Goal: Information Seeking & Learning: Learn about a topic

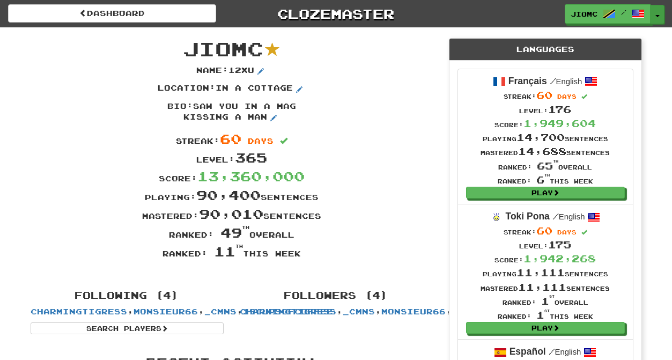
click at [655, 12] on button "Toggle Dropdown" at bounding box center [657, 14] width 14 height 19
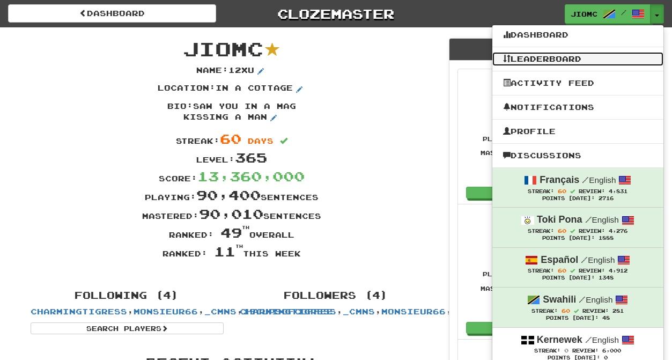
click at [557, 58] on link "Leaderboard" at bounding box center [577, 59] width 171 height 14
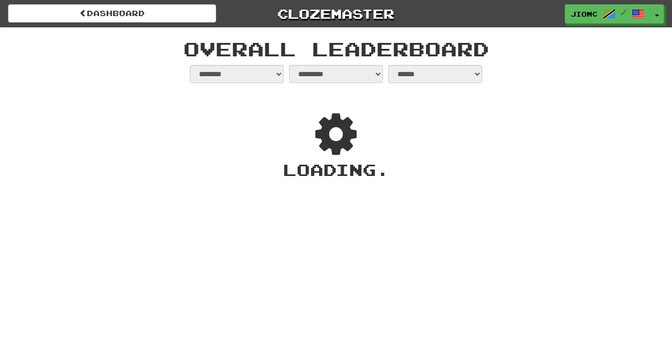
select select "**********"
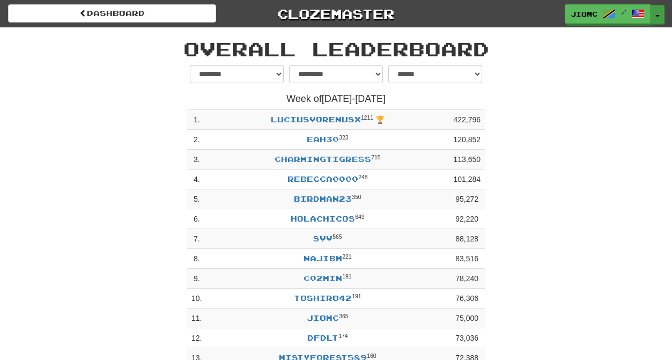
click at [657, 14] on button "Toggle Dropdown" at bounding box center [657, 14] width 14 height 19
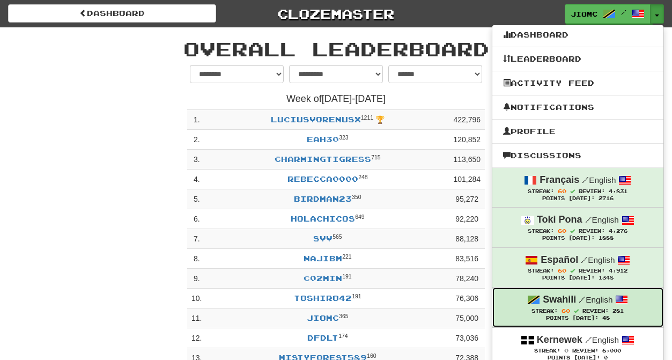
click at [585, 304] on small "/ English" at bounding box center [595, 299] width 34 height 9
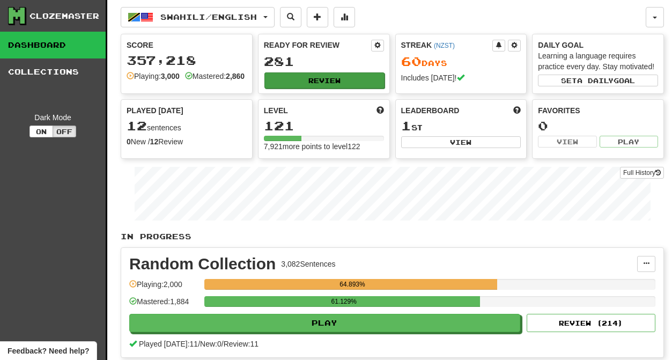
click at [318, 82] on button "Review" at bounding box center [324, 80] width 120 height 16
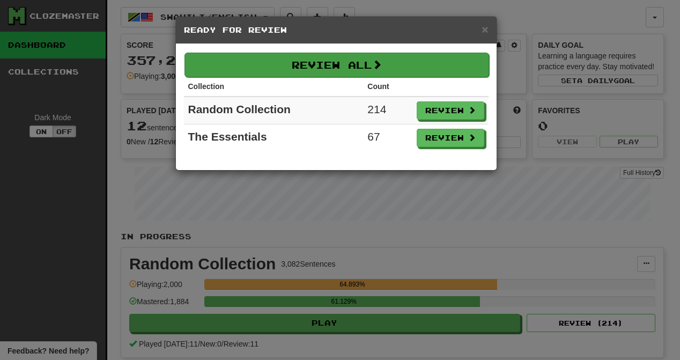
click at [346, 65] on button "Review All" at bounding box center [336, 65] width 304 height 25
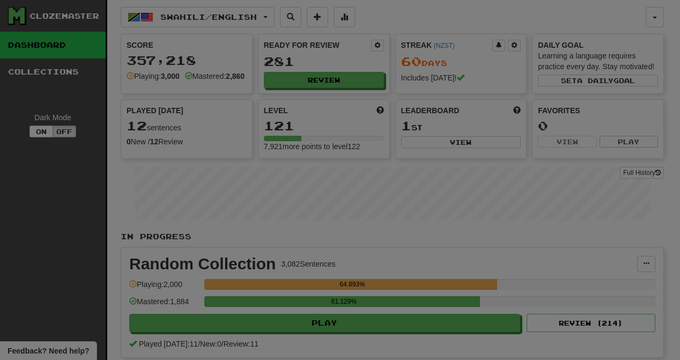
select select "********"
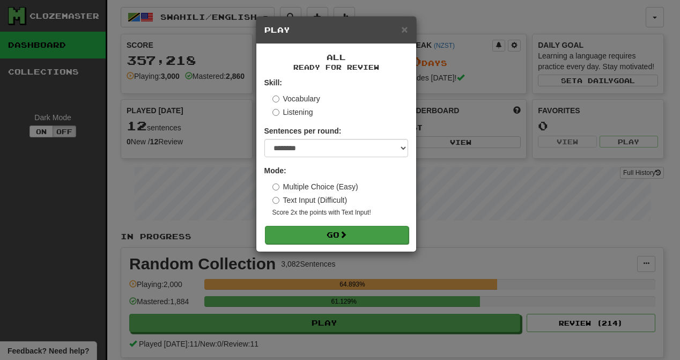
click at [346, 238] on span at bounding box center [343, 234] width 8 height 8
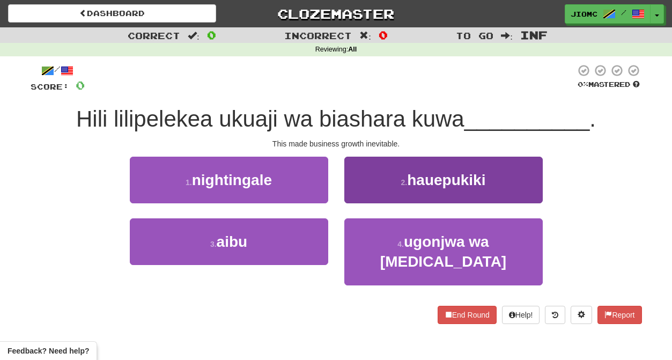
click at [359, 197] on button "2 . hauepukiki" at bounding box center [443, 179] width 198 height 47
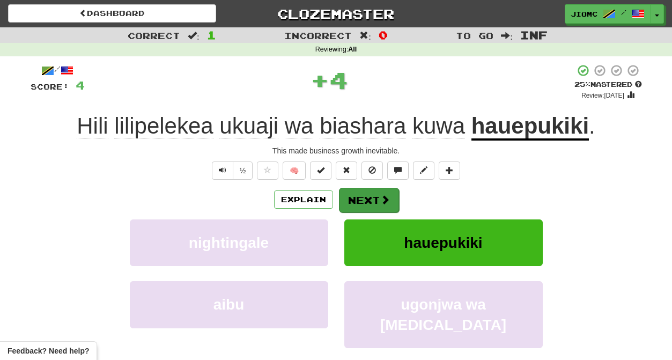
click at [360, 197] on button "Next" at bounding box center [369, 200] width 60 height 25
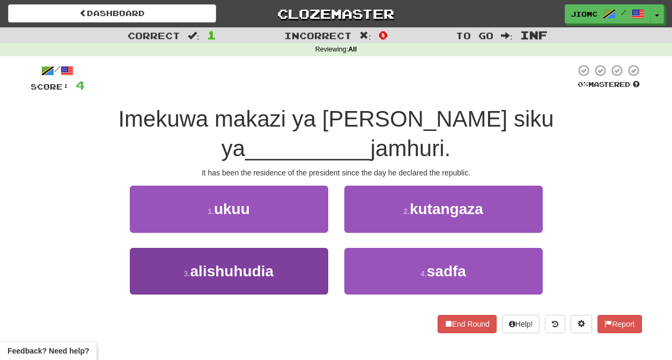
click at [288, 248] on button "3 . alishuhudia" at bounding box center [229, 271] width 198 height 47
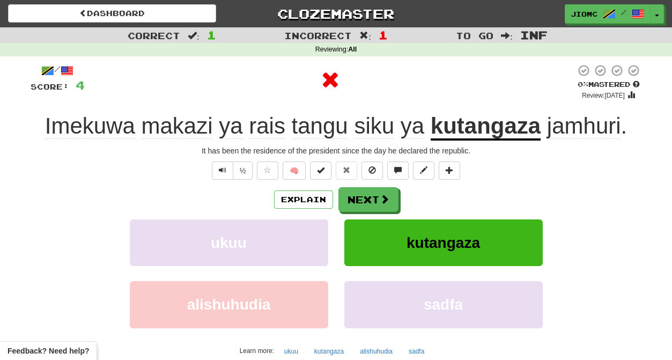
click at [288, 243] on button "ukuu" at bounding box center [229, 242] width 198 height 47
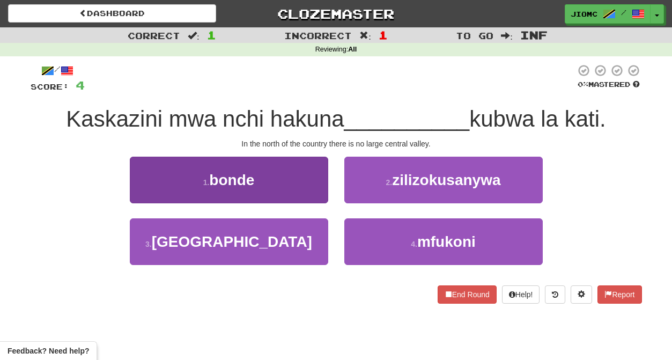
click at [305, 186] on button "1 . bonde" at bounding box center [229, 179] width 198 height 47
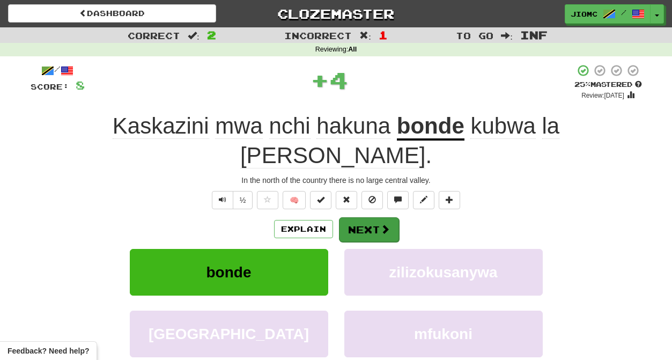
click at [347, 217] on button "Next" at bounding box center [369, 229] width 60 height 25
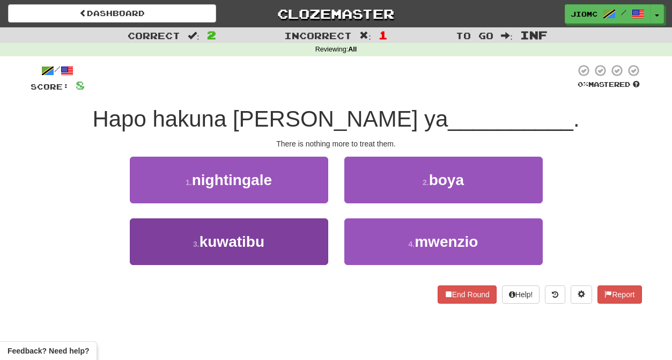
click at [298, 239] on button "3 . kuwatibu" at bounding box center [229, 241] width 198 height 47
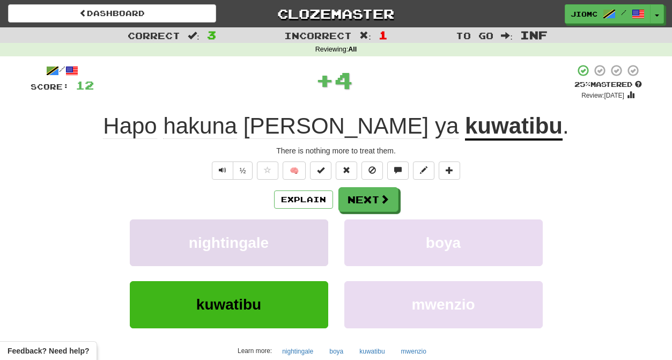
click at [299, 239] on button "nightingale" at bounding box center [229, 242] width 198 height 47
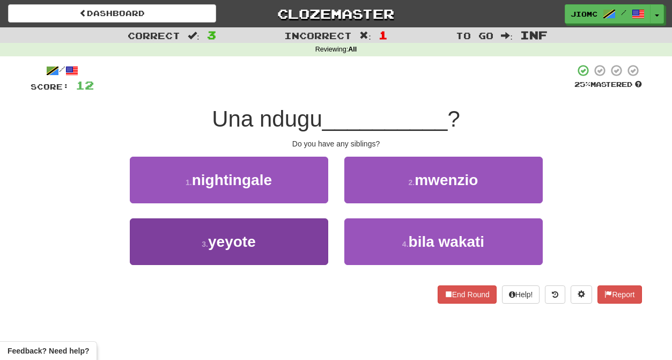
click at [302, 241] on button "3 . yeyote" at bounding box center [229, 241] width 198 height 47
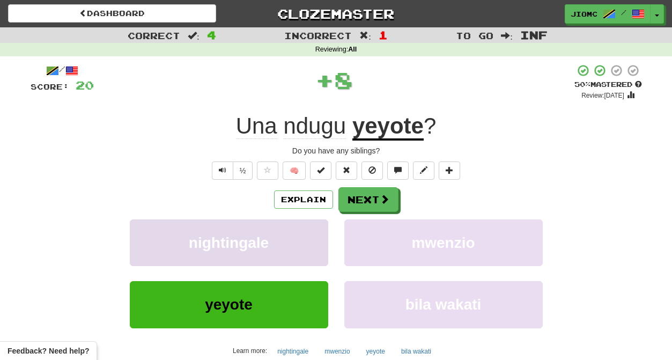
click at [302, 240] on button "nightingale" at bounding box center [229, 242] width 198 height 47
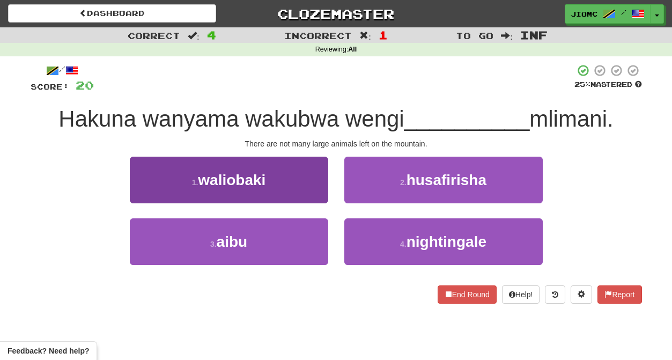
click at [305, 192] on button "1 . waliobaki" at bounding box center [229, 179] width 198 height 47
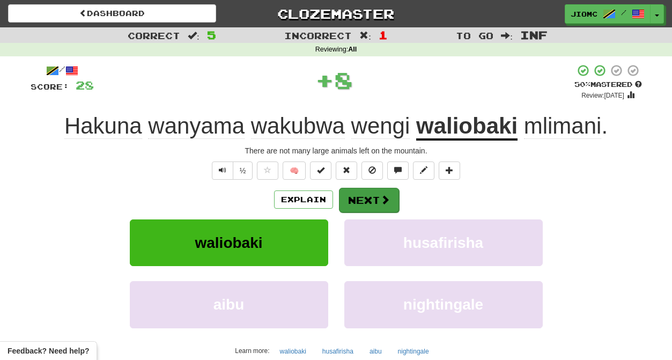
click at [353, 197] on button "Next" at bounding box center [369, 200] width 60 height 25
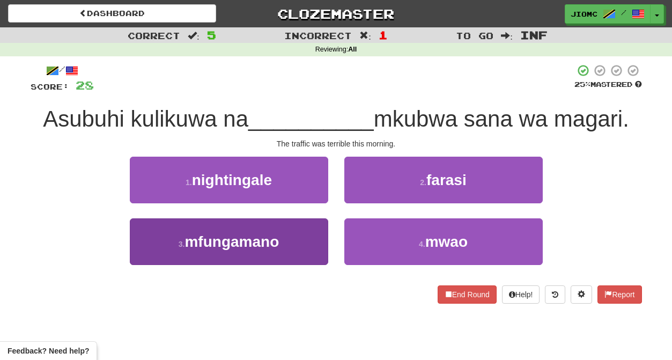
click at [309, 230] on button "3 . mfungamano" at bounding box center [229, 241] width 198 height 47
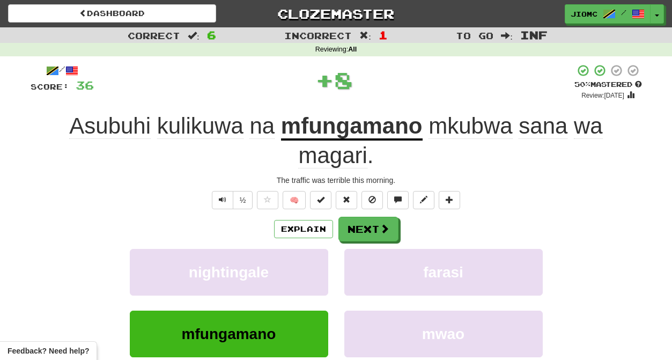
click at [309, 230] on button "Explain" at bounding box center [303, 229] width 59 height 18
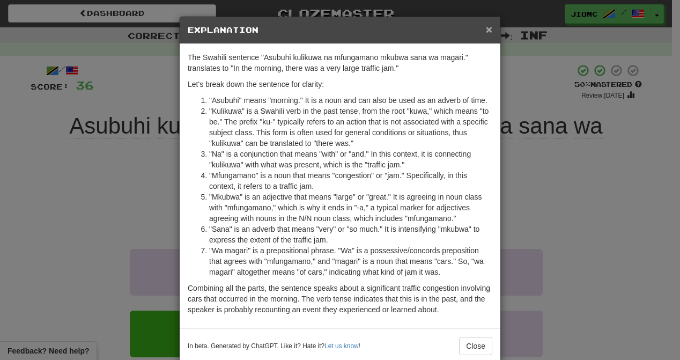
click at [486, 29] on span "×" at bounding box center [489, 29] width 6 height 12
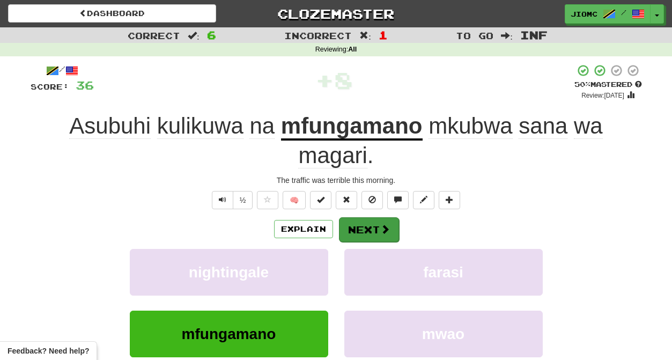
click at [377, 225] on button "Next" at bounding box center [369, 229] width 60 height 25
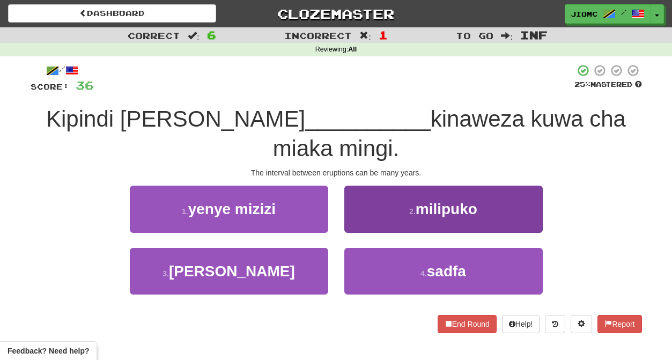
click at [360, 192] on button "2 . milipuko" at bounding box center [443, 208] width 198 height 47
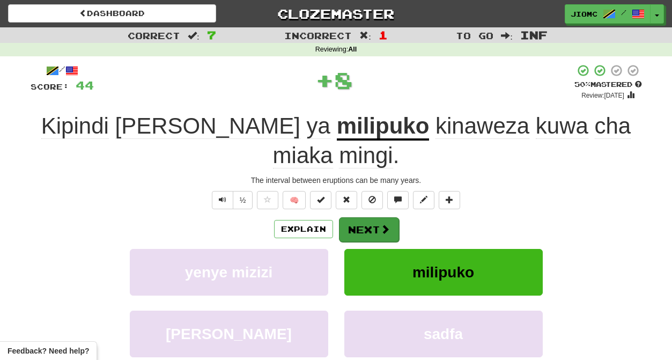
click at [361, 217] on button "Next" at bounding box center [369, 229] width 60 height 25
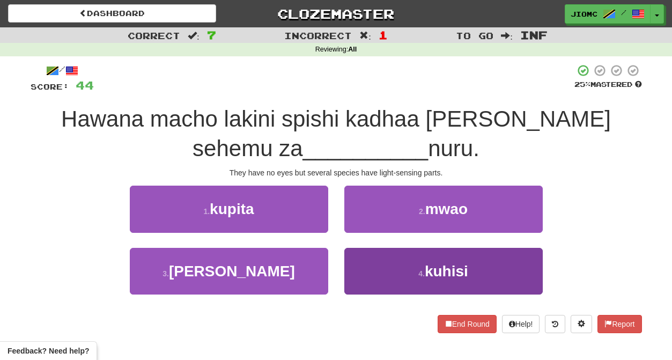
click at [364, 264] on button "4 . kuhisi" at bounding box center [443, 271] width 198 height 47
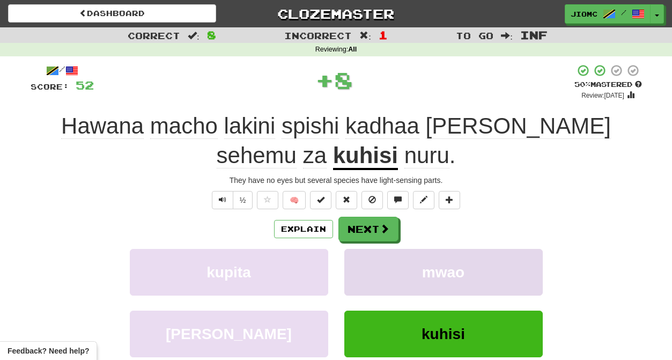
click at [364, 263] on button "mwao" at bounding box center [443, 272] width 198 height 47
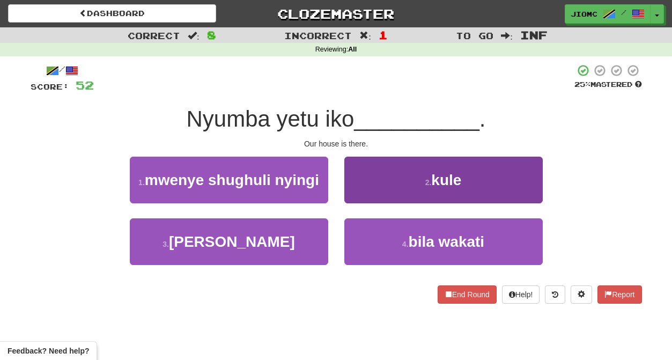
click at [356, 195] on button "2 . kule" at bounding box center [443, 179] width 198 height 47
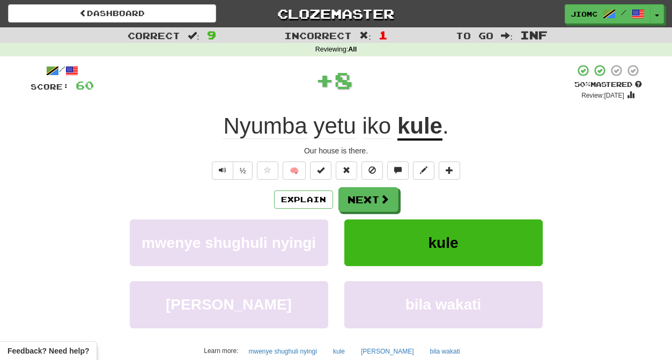
click at [356, 195] on button "Next" at bounding box center [368, 199] width 60 height 25
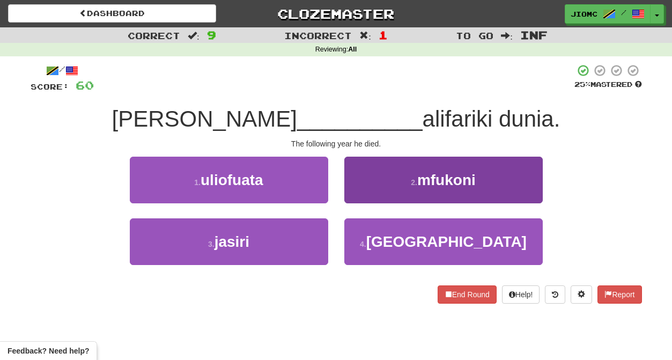
click at [356, 196] on button "2 . mfukoni" at bounding box center [443, 179] width 198 height 47
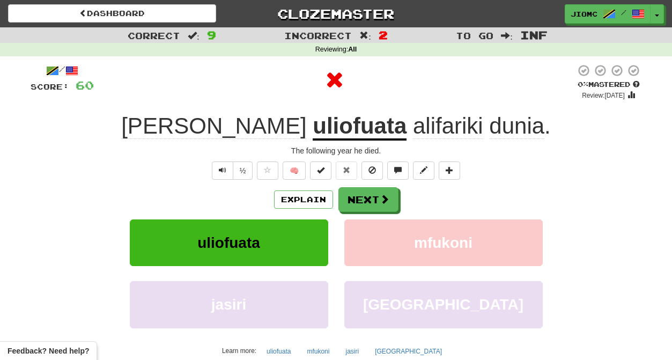
click at [356, 196] on button "Next" at bounding box center [368, 199] width 60 height 25
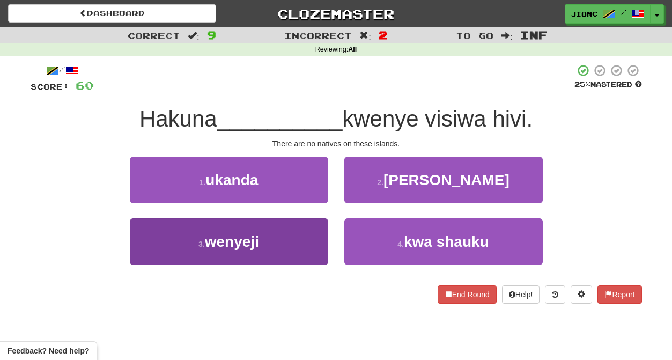
click at [300, 248] on button "3 . wenyeji" at bounding box center [229, 241] width 198 height 47
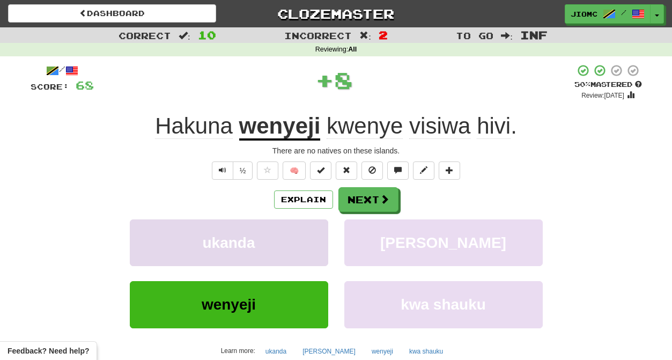
click at [301, 247] on button "ukanda" at bounding box center [229, 242] width 198 height 47
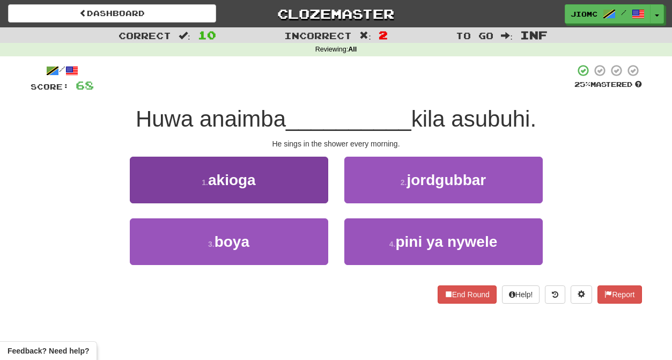
click at [313, 189] on button "1 . akioga" at bounding box center [229, 179] width 198 height 47
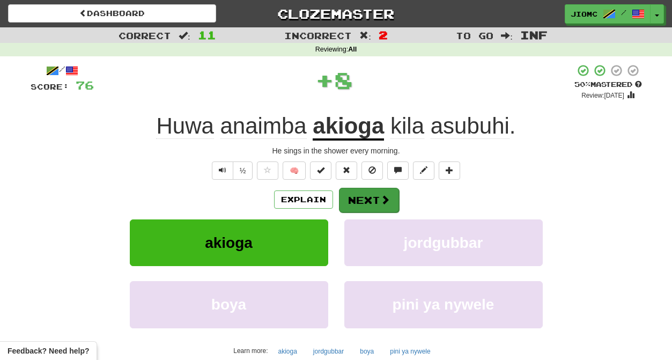
click at [361, 198] on button "Next" at bounding box center [369, 200] width 60 height 25
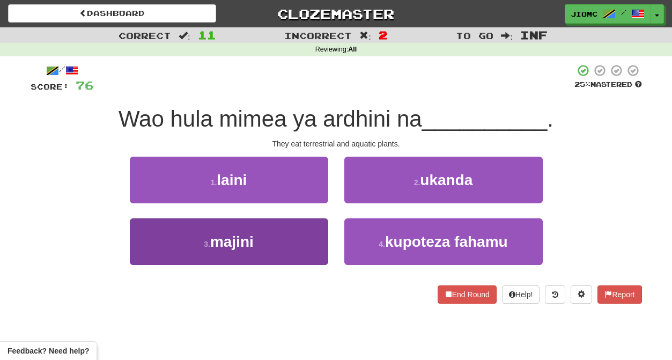
click at [316, 234] on button "3 . majini" at bounding box center [229, 241] width 198 height 47
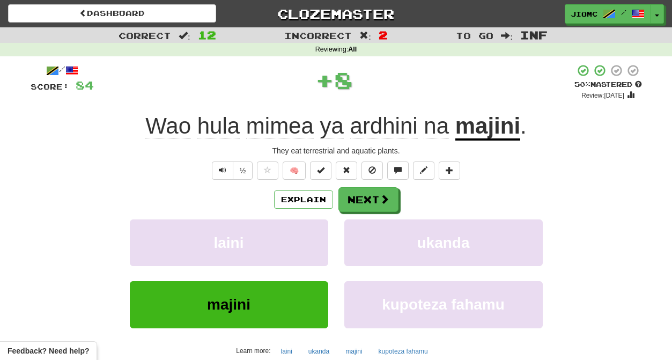
click at [316, 234] on button "laini" at bounding box center [229, 242] width 198 height 47
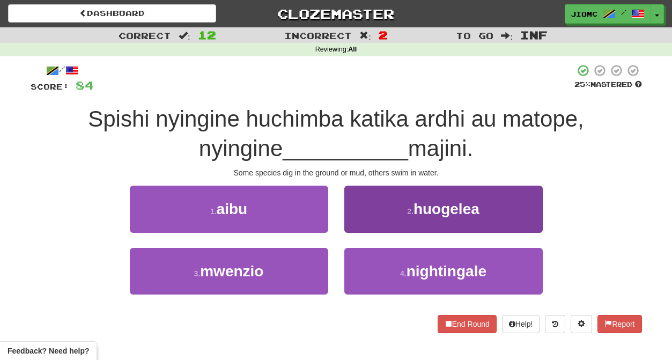
click at [367, 223] on button "2 . huogelea" at bounding box center [443, 208] width 198 height 47
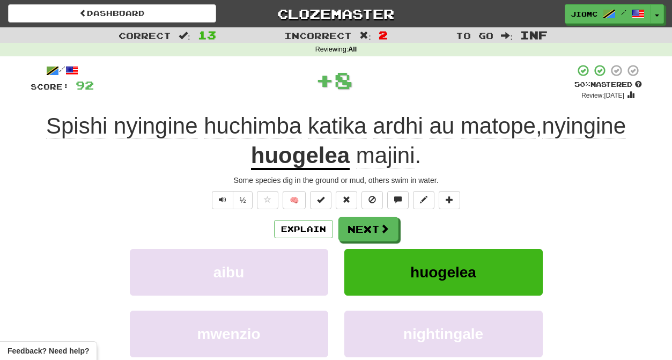
click at [366, 223] on button "Next" at bounding box center [368, 229] width 60 height 25
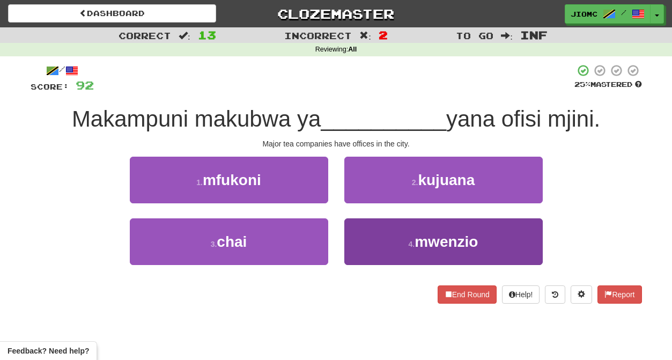
click at [370, 236] on button "4 . mwenzio" at bounding box center [443, 241] width 198 height 47
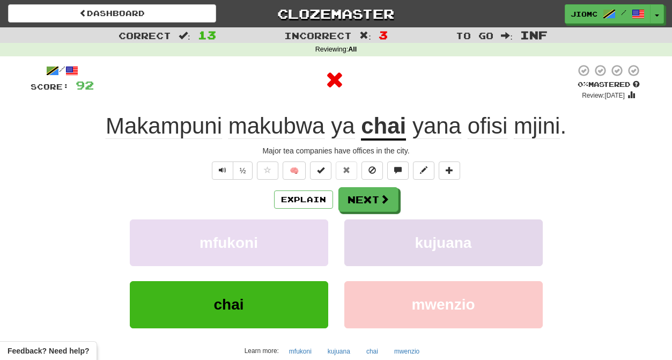
click at [364, 233] on button "kujuana" at bounding box center [443, 242] width 198 height 47
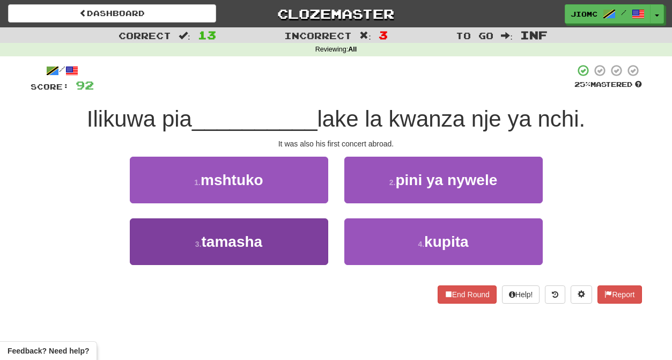
click at [316, 242] on button "3 . tamasha" at bounding box center [229, 241] width 198 height 47
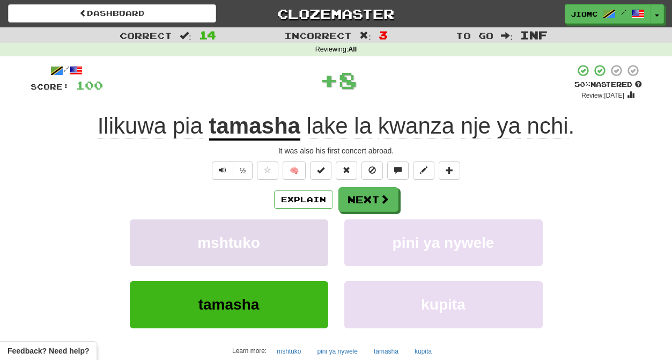
click at [315, 240] on button "mshtuko" at bounding box center [229, 242] width 198 height 47
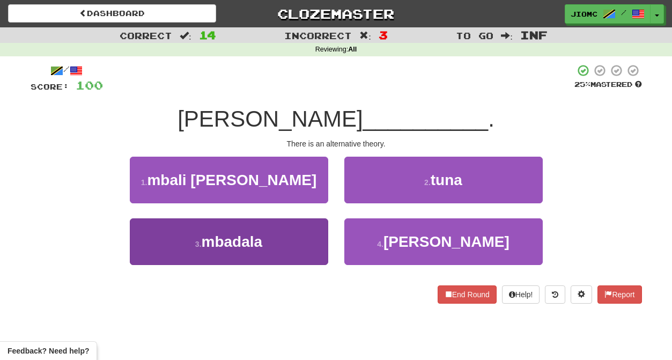
click at [306, 238] on button "3 . mbadala" at bounding box center [229, 241] width 198 height 47
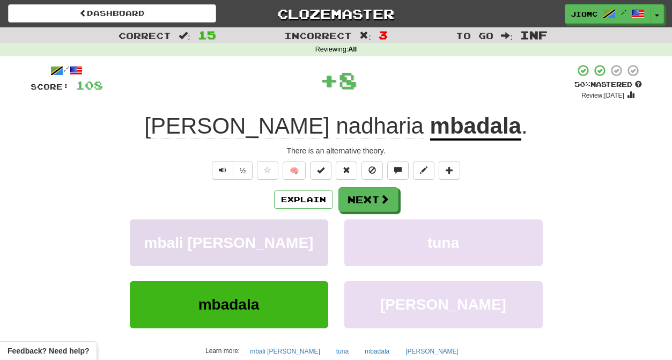
click at [307, 238] on button "mbali zaidi" at bounding box center [229, 242] width 198 height 47
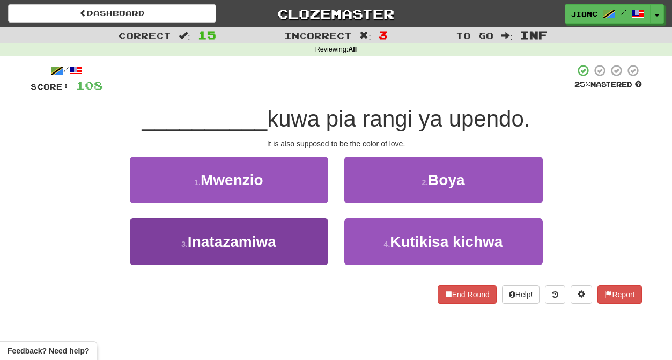
click at [314, 242] on button "3 . Inatazamiwa" at bounding box center [229, 241] width 198 height 47
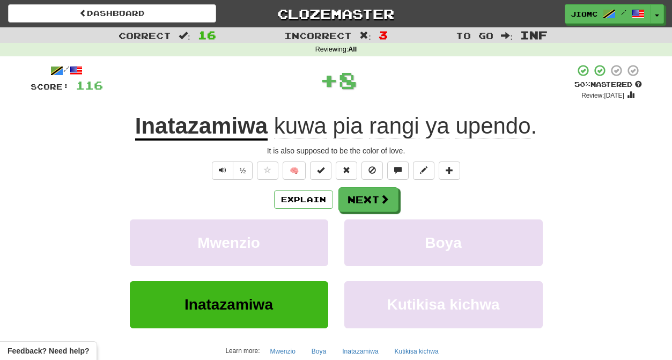
click at [314, 242] on button "Mwenzio" at bounding box center [229, 242] width 198 height 47
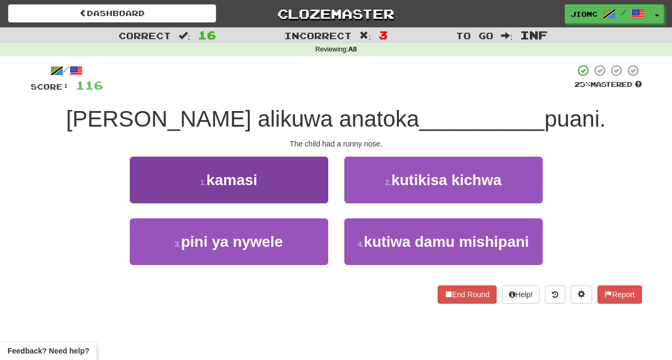
click at [311, 192] on button "1 . kamasi" at bounding box center [229, 179] width 198 height 47
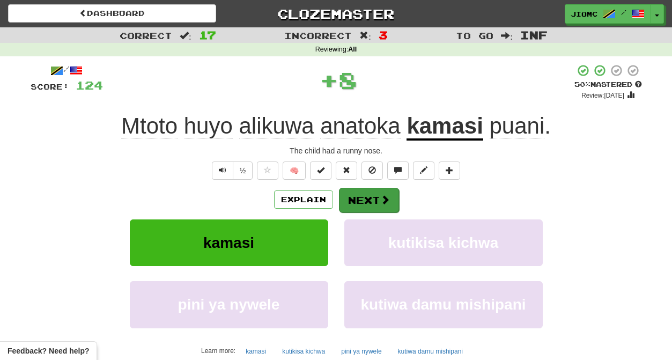
click at [340, 195] on button "Next" at bounding box center [369, 200] width 60 height 25
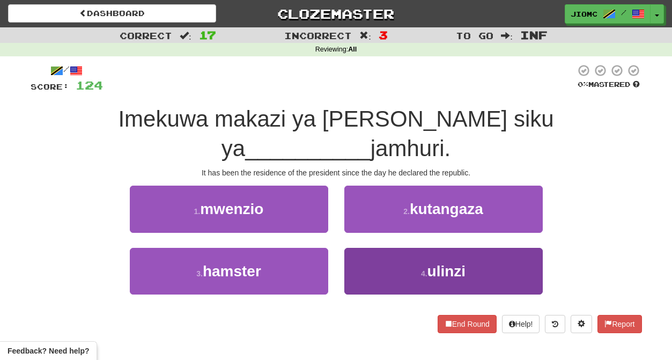
click at [364, 248] on button "4 . ulinzi" at bounding box center [443, 271] width 198 height 47
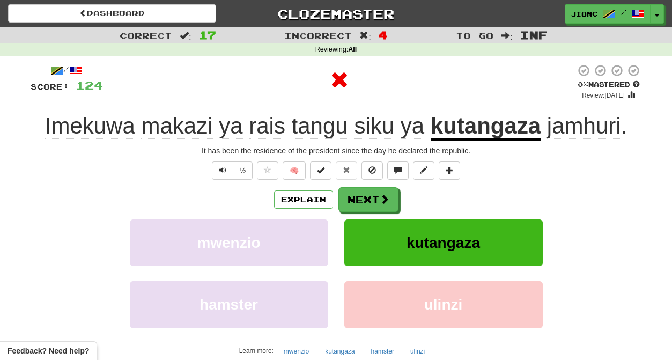
click at [364, 242] on button "kutangaza" at bounding box center [443, 242] width 198 height 47
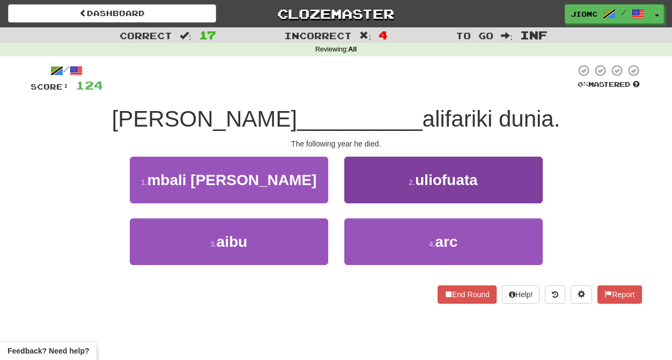
click at [367, 193] on button "2 . uliofuata" at bounding box center [443, 179] width 198 height 47
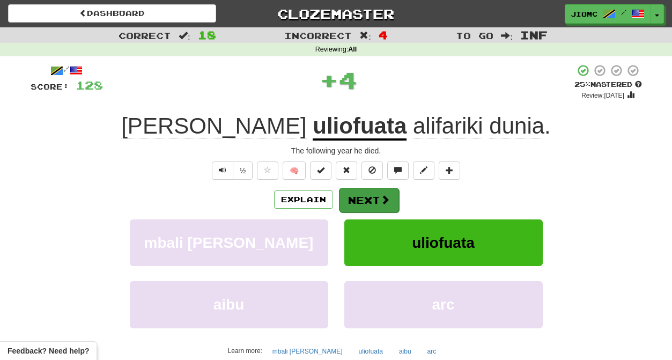
click at [363, 194] on button "Next" at bounding box center [369, 200] width 60 height 25
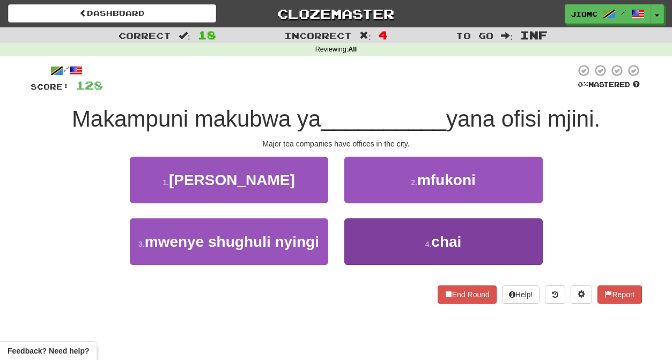
click at [359, 232] on button "4 . chai" at bounding box center [443, 241] width 198 height 47
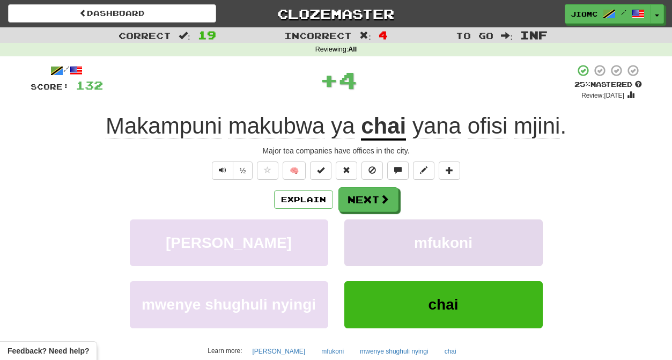
click at [359, 232] on button "mfukoni" at bounding box center [443, 242] width 198 height 47
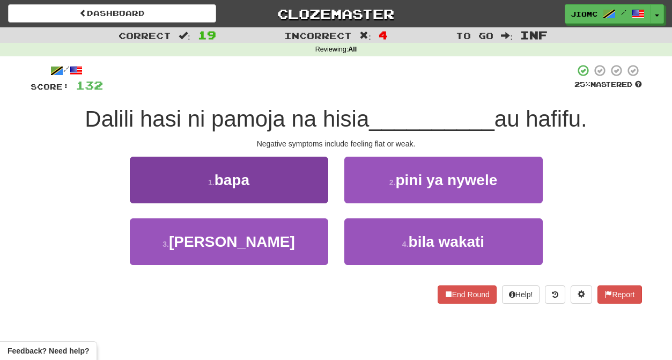
click at [314, 196] on button "1 . bapa" at bounding box center [229, 179] width 198 height 47
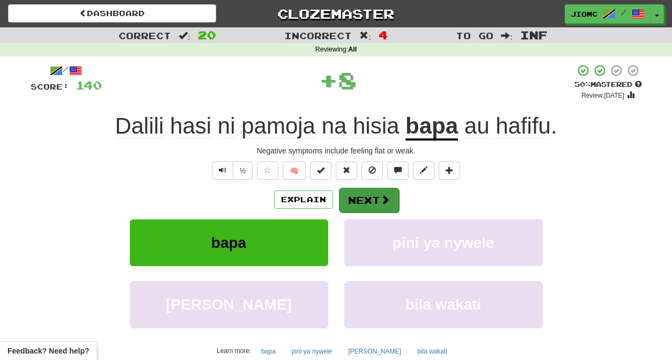
click at [356, 195] on button "Next" at bounding box center [369, 200] width 60 height 25
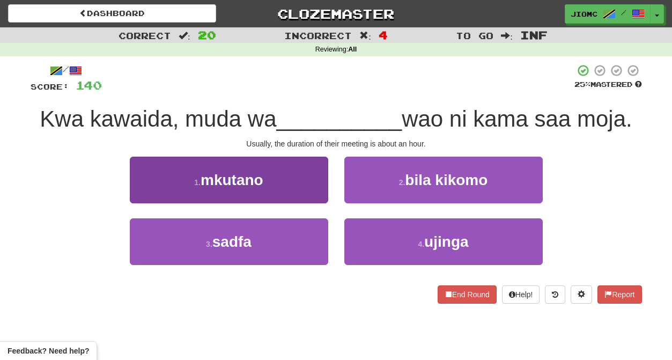
click at [316, 195] on button "1 . mkutano" at bounding box center [229, 179] width 198 height 47
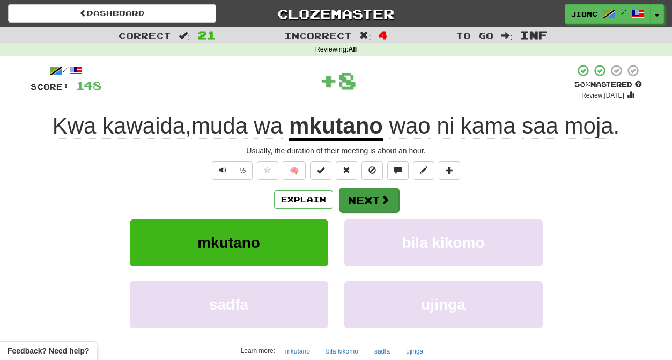
click at [350, 199] on button "Next" at bounding box center [369, 200] width 60 height 25
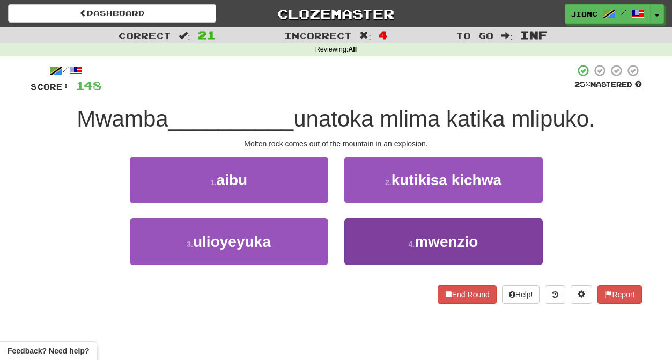
click at [360, 241] on button "4 . mwenzio" at bounding box center [443, 241] width 198 height 47
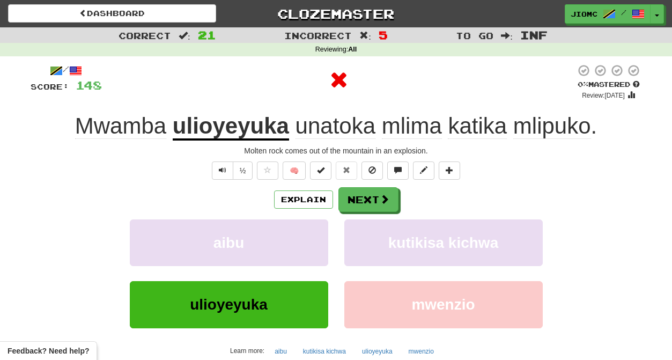
click at [360, 241] on button "kutikisa kichwa" at bounding box center [443, 242] width 198 height 47
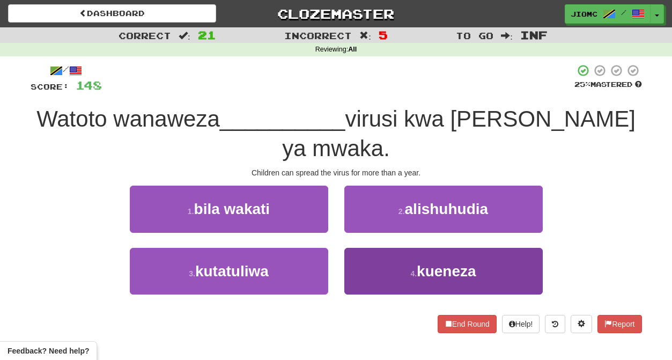
click at [354, 248] on button "4 . kueneza" at bounding box center [443, 271] width 198 height 47
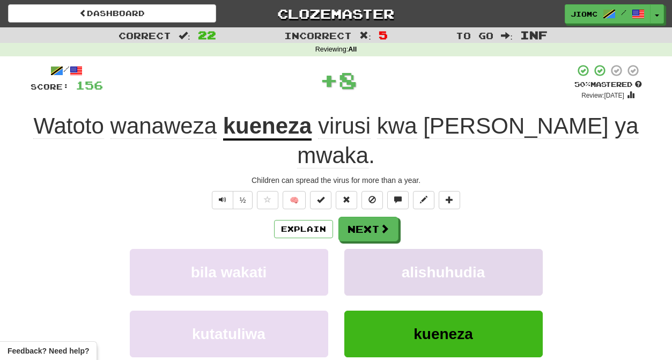
click at [354, 249] on button "alishuhudia" at bounding box center [443, 272] width 198 height 47
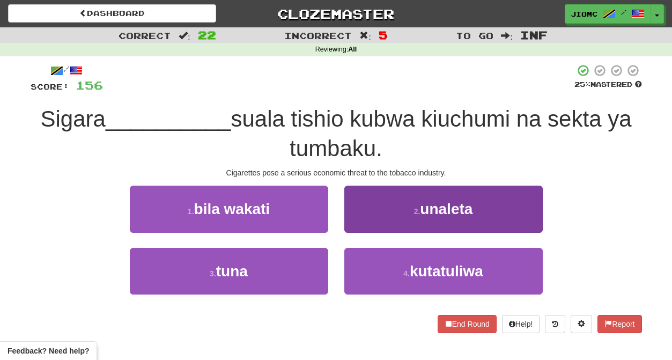
click at [357, 225] on button "2 . unaleta" at bounding box center [443, 208] width 198 height 47
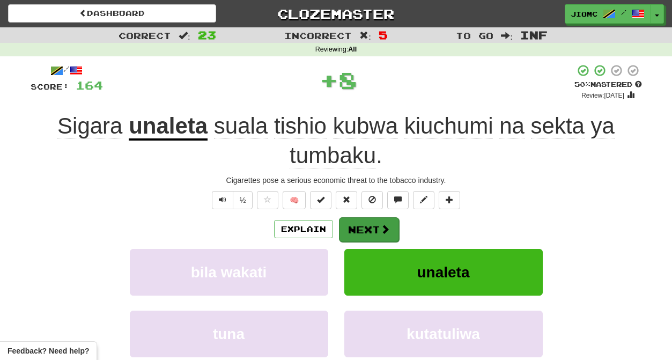
click at [357, 226] on button "Next" at bounding box center [369, 229] width 60 height 25
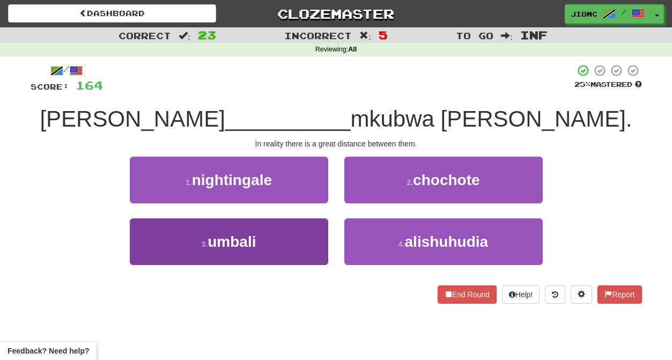
click at [315, 237] on button "3 . umbali" at bounding box center [229, 241] width 198 height 47
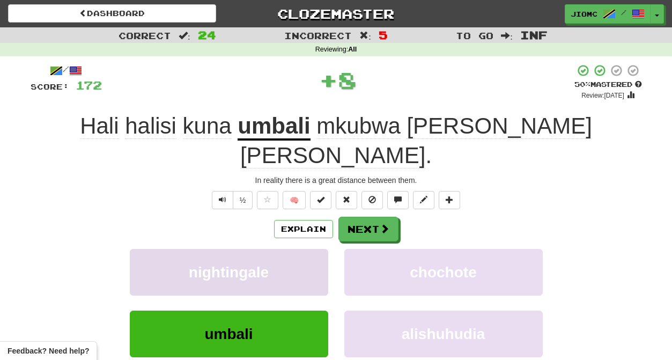
click at [317, 249] on button "nightingale" at bounding box center [229, 272] width 198 height 47
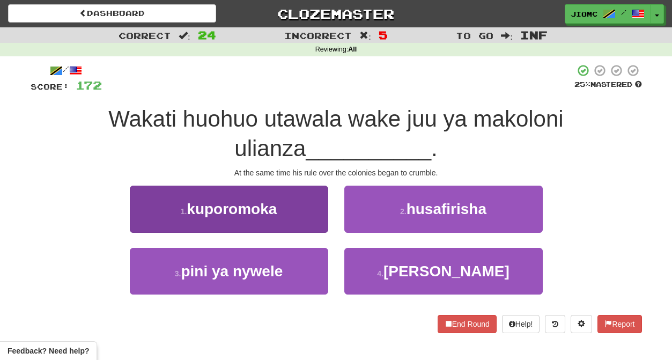
click at [309, 222] on button "1 . kuporomoka" at bounding box center [229, 208] width 198 height 47
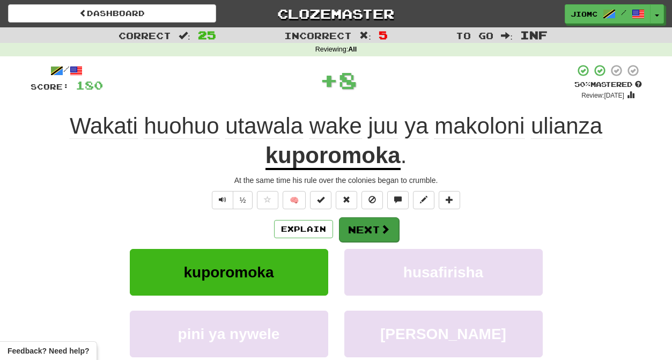
click at [348, 228] on button "Next" at bounding box center [369, 229] width 60 height 25
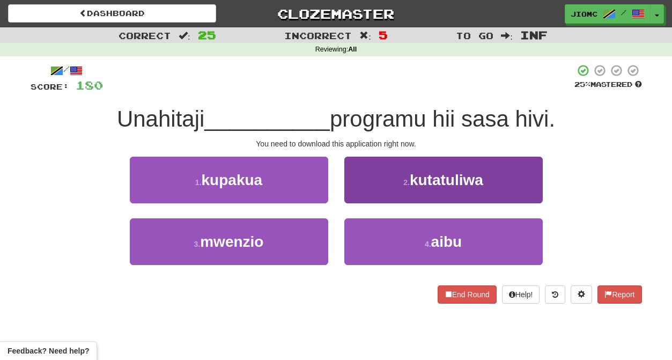
click at [359, 185] on button "2 . kutatuliwa" at bounding box center [443, 179] width 198 height 47
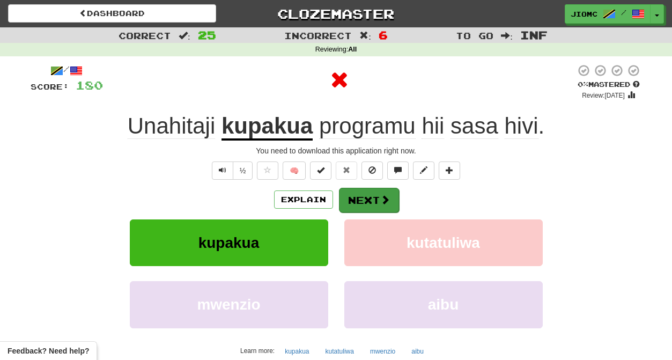
click at [361, 195] on button "Next" at bounding box center [369, 200] width 60 height 25
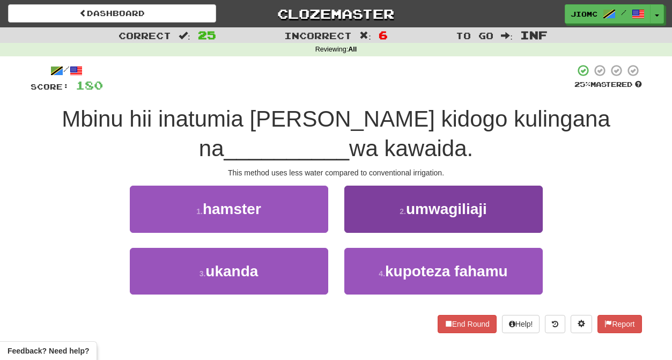
click at [356, 222] on button "2 . umwagiliaji" at bounding box center [443, 208] width 198 height 47
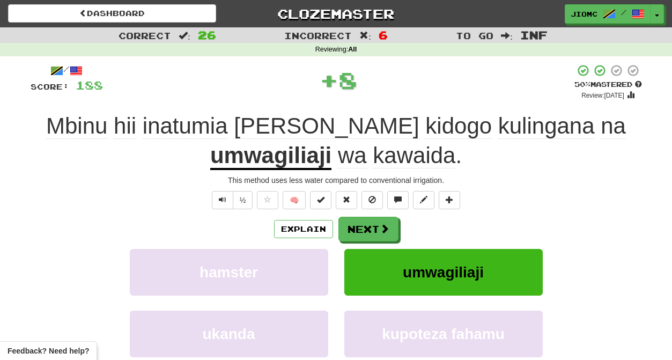
click at [356, 222] on button "Next" at bounding box center [368, 229] width 60 height 25
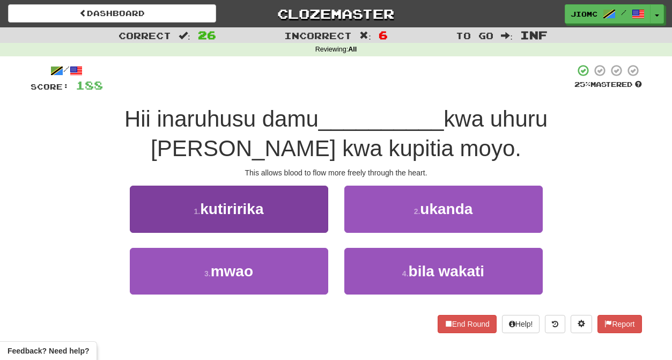
click at [314, 223] on button "1 . kutiririka" at bounding box center [229, 208] width 198 height 47
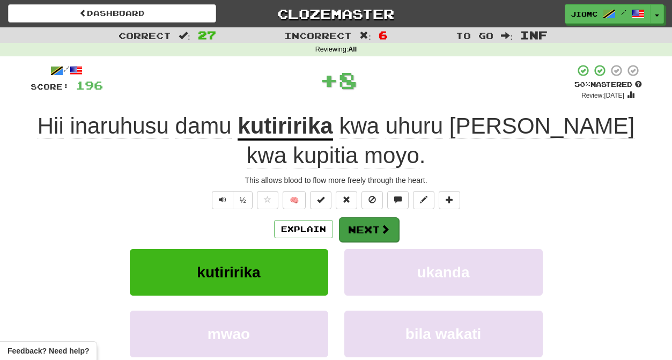
click at [356, 227] on button "Next" at bounding box center [369, 229] width 60 height 25
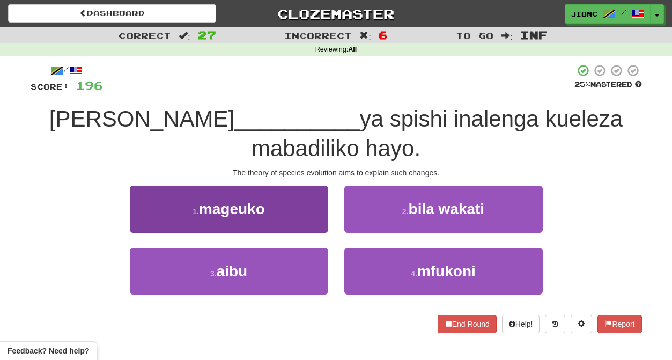
click at [307, 220] on button "1 . mageuko" at bounding box center [229, 208] width 198 height 47
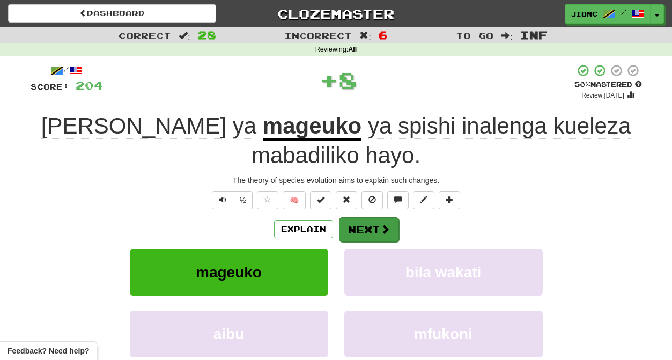
click at [353, 228] on button "Next" at bounding box center [369, 229] width 60 height 25
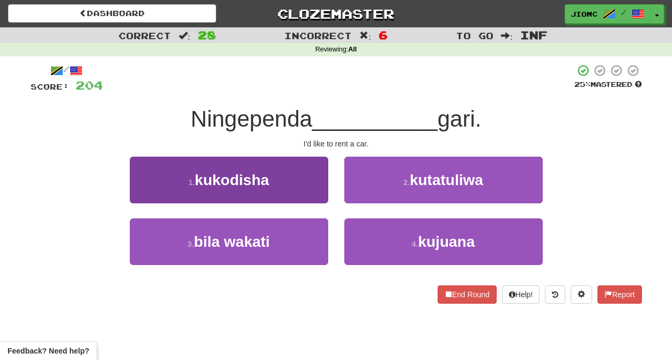
click at [305, 189] on button "1 . kukodisha" at bounding box center [229, 179] width 198 height 47
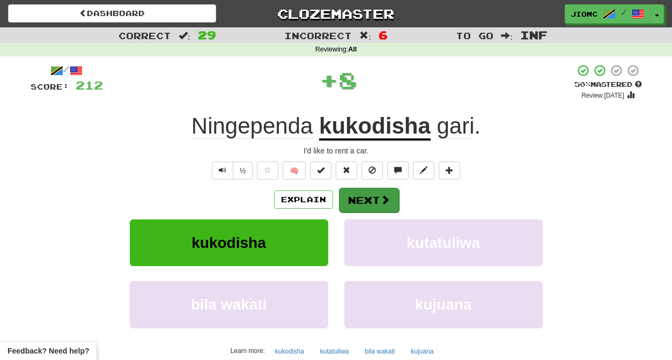
click at [351, 197] on button "Next" at bounding box center [369, 200] width 60 height 25
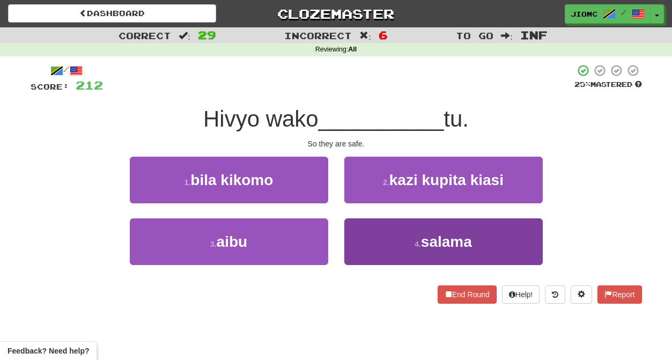
click at [357, 234] on button "4 . salama" at bounding box center [443, 241] width 198 height 47
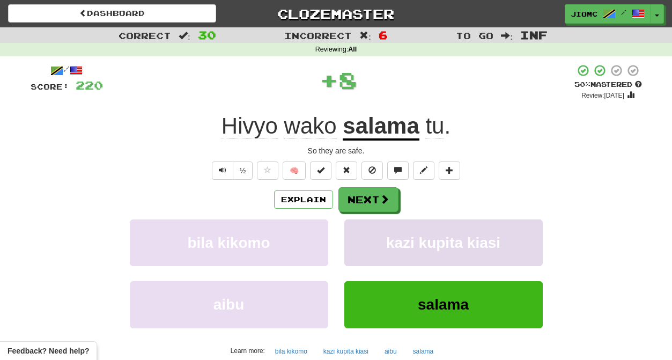
click at [357, 234] on button "kazi kupita kiasi" at bounding box center [443, 242] width 198 height 47
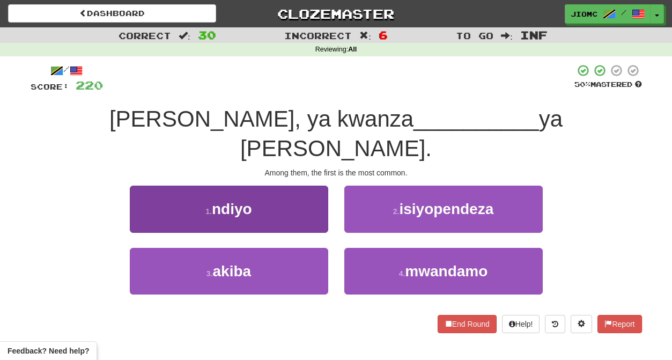
click at [317, 197] on button "1 . ndiyo" at bounding box center [229, 208] width 198 height 47
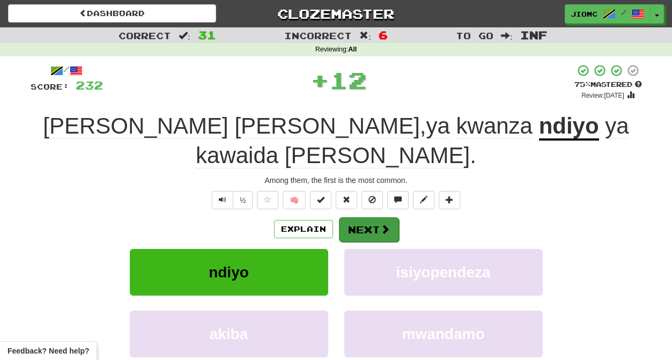
click at [357, 217] on button "Next" at bounding box center [369, 229] width 60 height 25
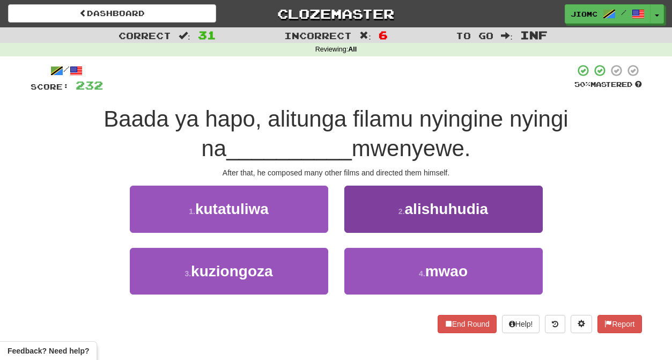
click at [356, 225] on button "2 . alishuhudia" at bounding box center [443, 208] width 198 height 47
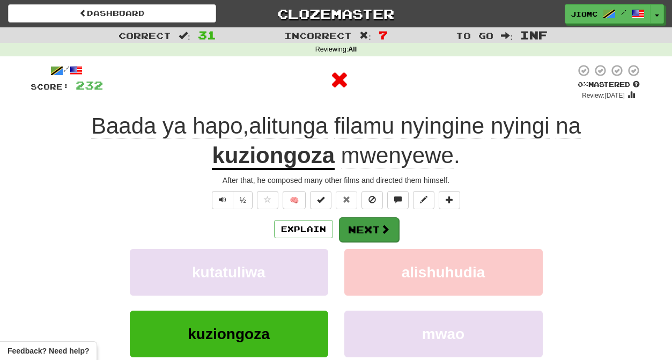
click at [356, 226] on button "Next" at bounding box center [369, 229] width 60 height 25
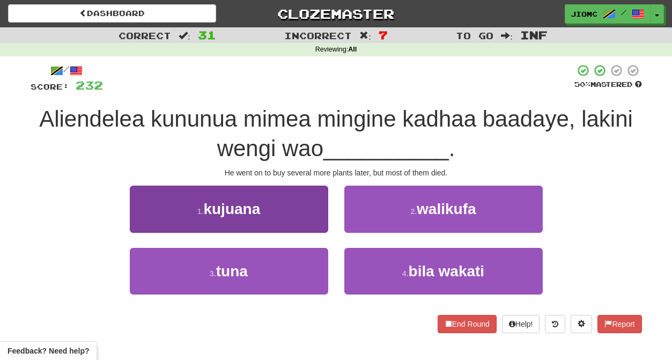
click at [319, 226] on button "1 . kujuana" at bounding box center [229, 208] width 198 height 47
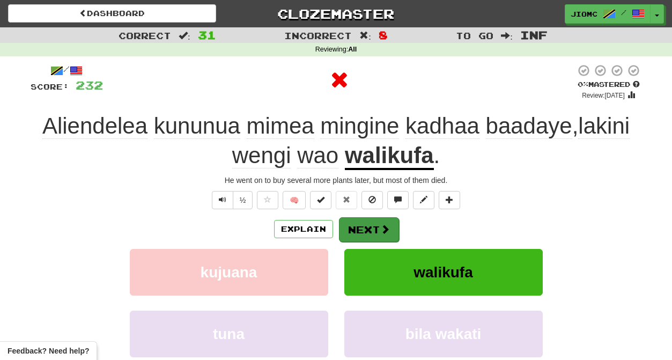
click at [352, 226] on button "Next" at bounding box center [369, 229] width 60 height 25
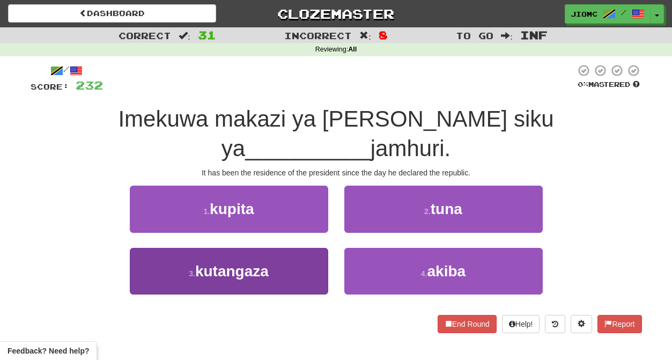
click at [293, 248] on button "3 . kutangaza" at bounding box center [229, 271] width 198 height 47
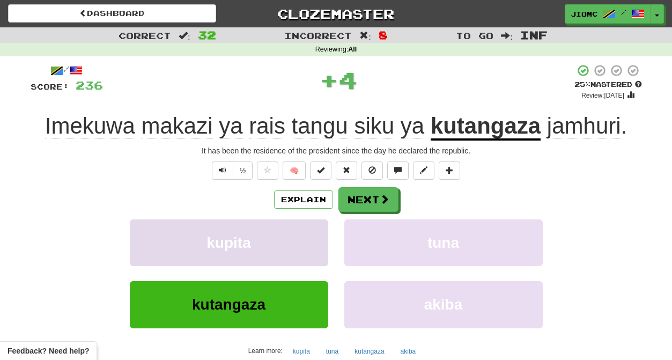
click at [293, 241] on button "kupita" at bounding box center [229, 242] width 198 height 47
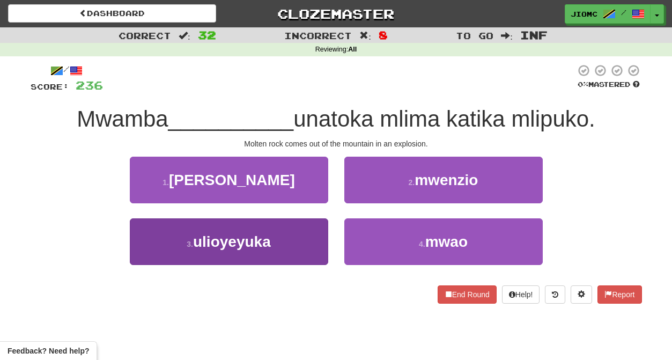
click at [308, 247] on button "3 . ulioyeyuka" at bounding box center [229, 241] width 198 height 47
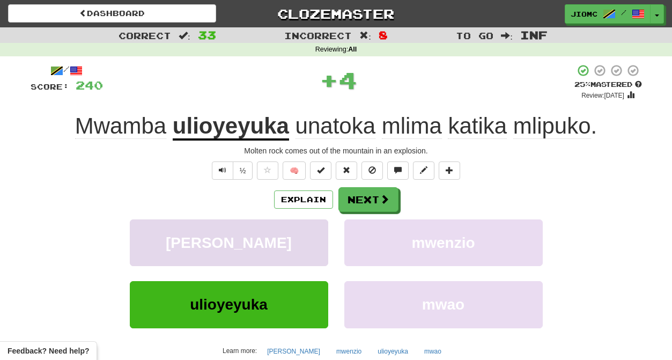
click at [308, 247] on button "bunge" at bounding box center [229, 242] width 198 height 47
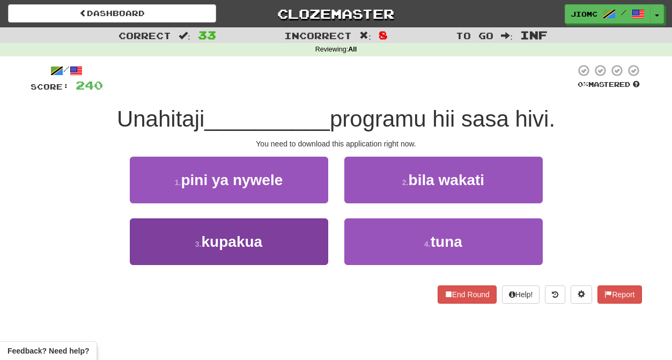
click at [307, 239] on button "3 . kupakua" at bounding box center [229, 241] width 198 height 47
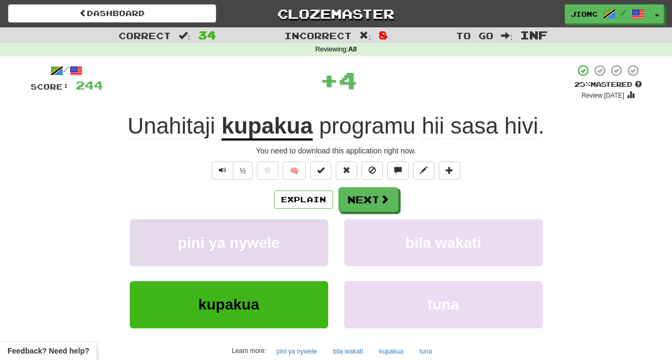
click at [307, 240] on button "pini ya nywele" at bounding box center [229, 242] width 198 height 47
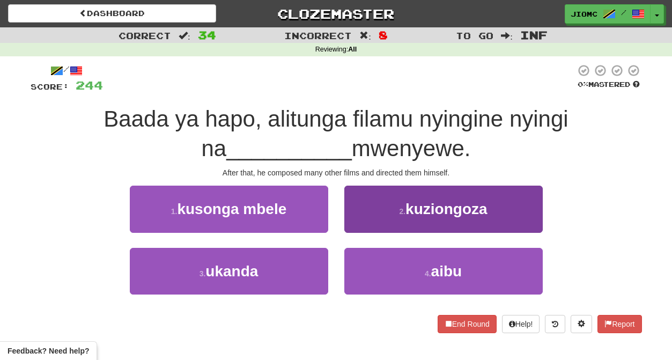
click at [361, 219] on button "2 . kuziongoza" at bounding box center [443, 208] width 198 height 47
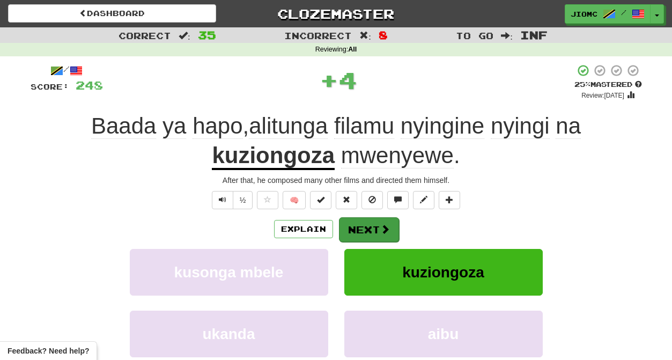
click at [362, 221] on button "Next" at bounding box center [369, 229] width 60 height 25
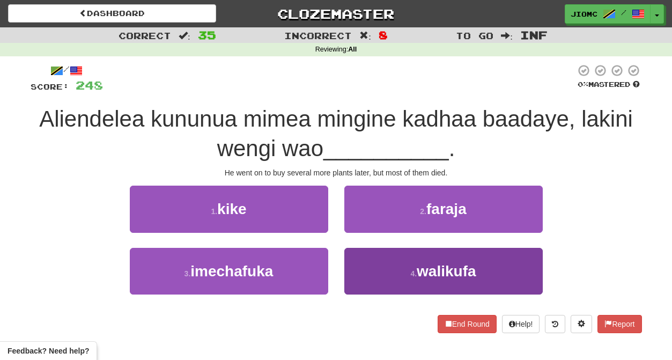
click at [366, 272] on button "4 . walikufa" at bounding box center [443, 271] width 198 height 47
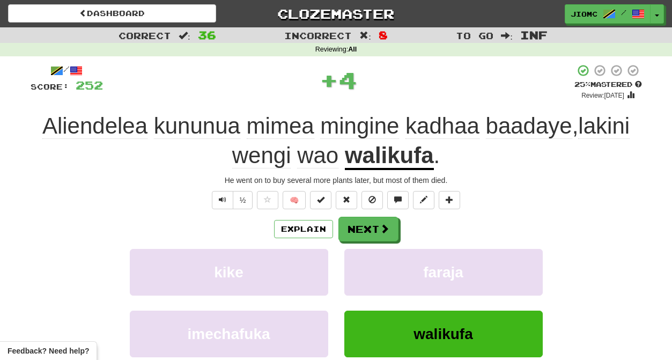
click at [366, 272] on button "faraja" at bounding box center [443, 272] width 198 height 47
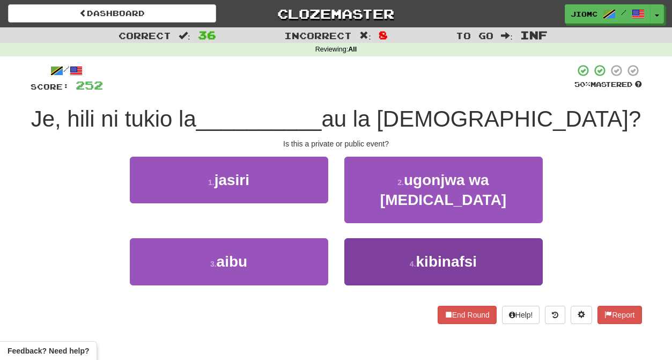
click at [353, 244] on button "4 . kibinafsi" at bounding box center [443, 261] width 198 height 47
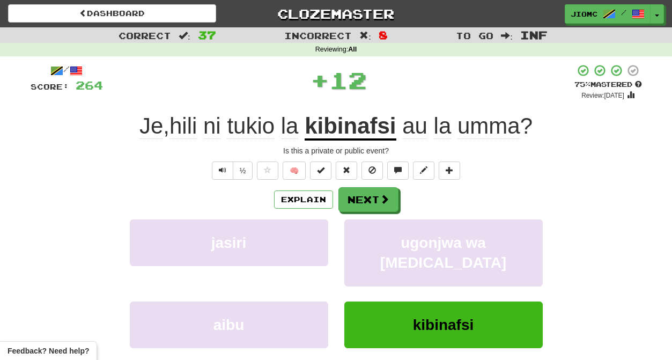
click at [353, 244] on button "ugonjwa wa appendicitis" at bounding box center [443, 252] width 198 height 67
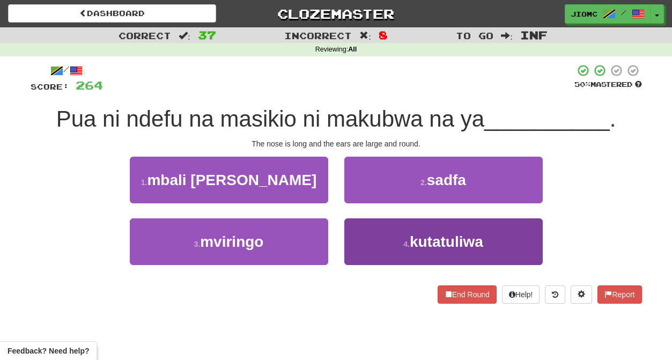
click at [359, 244] on button "4 . kutatuliwa" at bounding box center [443, 241] width 198 height 47
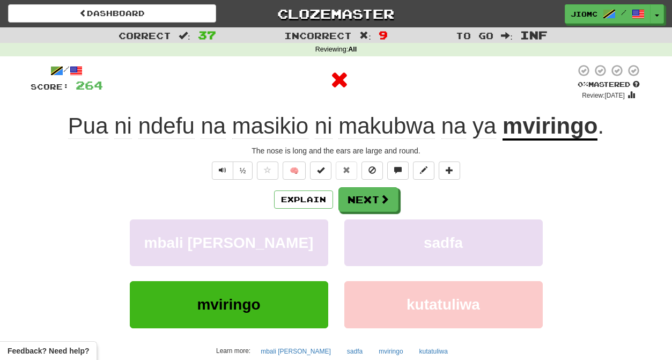
click at [359, 244] on button "sadfa" at bounding box center [443, 242] width 198 height 47
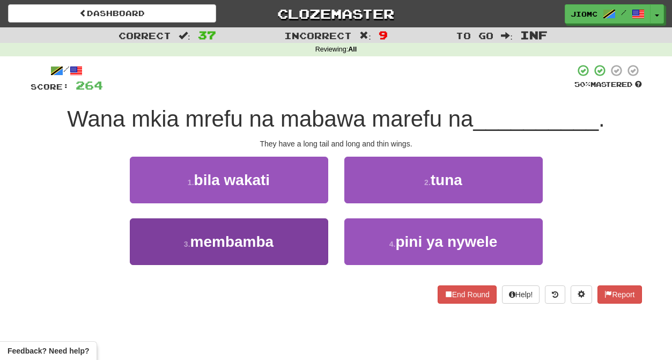
click at [305, 240] on button "3 . membamba" at bounding box center [229, 241] width 198 height 47
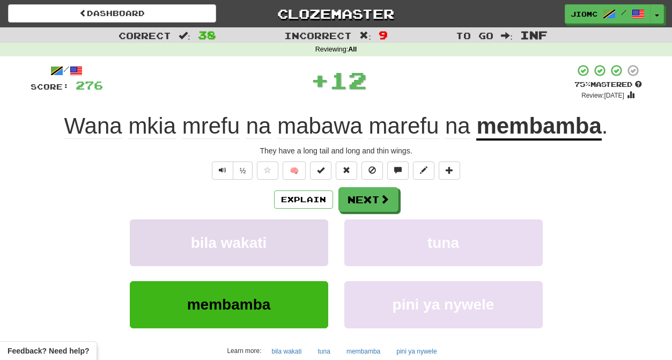
click at [305, 240] on button "bila wakati" at bounding box center [229, 242] width 198 height 47
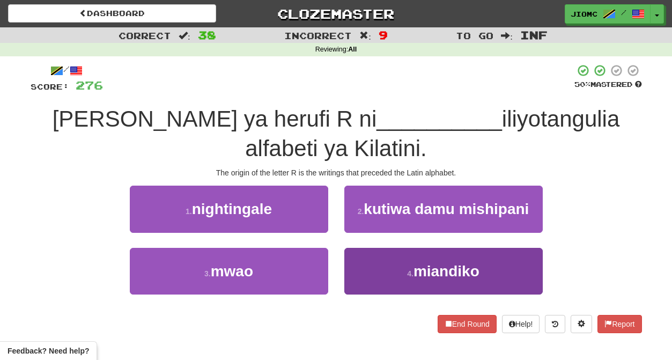
click at [353, 248] on button "4 . miandiko" at bounding box center [443, 271] width 198 height 47
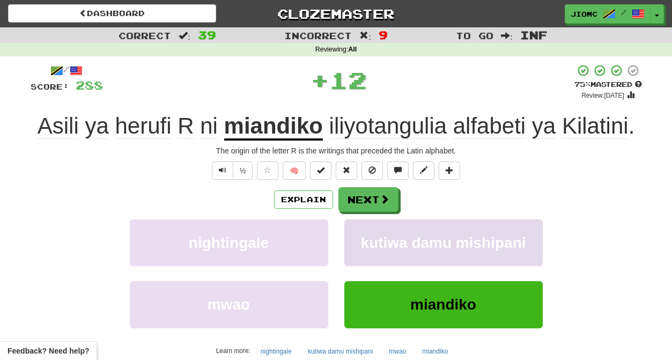
click at [356, 234] on button "kutiwa damu mishipani" at bounding box center [443, 242] width 198 height 47
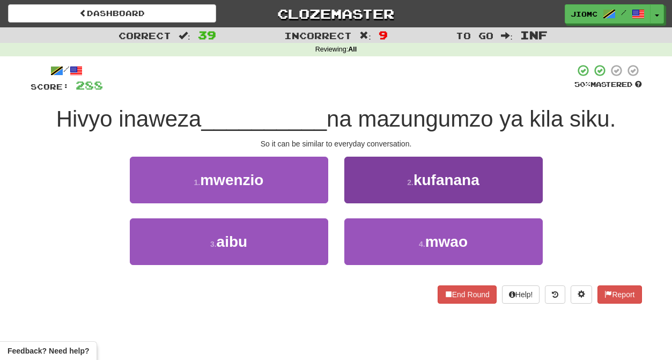
click at [356, 192] on button "2 . kufanana" at bounding box center [443, 179] width 198 height 47
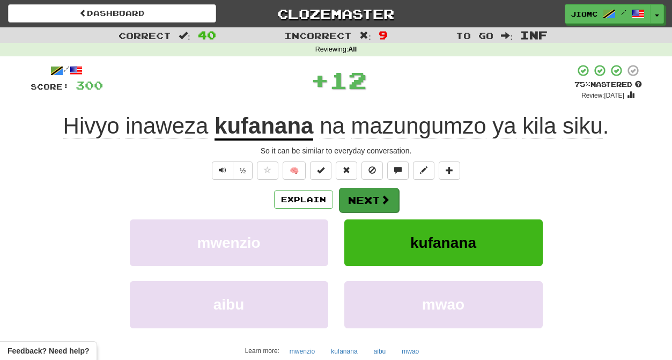
click at [363, 200] on button "Next" at bounding box center [369, 200] width 60 height 25
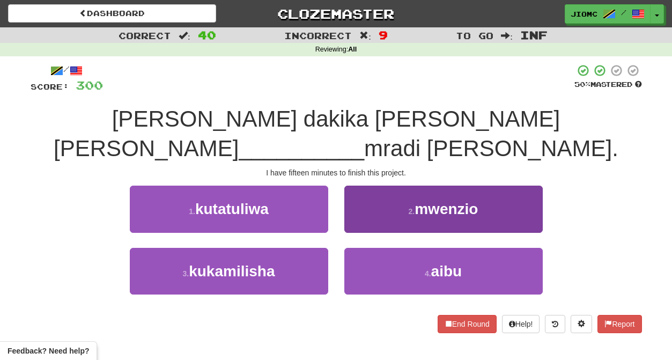
click at [354, 190] on button "2 . mwenzio" at bounding box center [443, 208] width 198 height 47
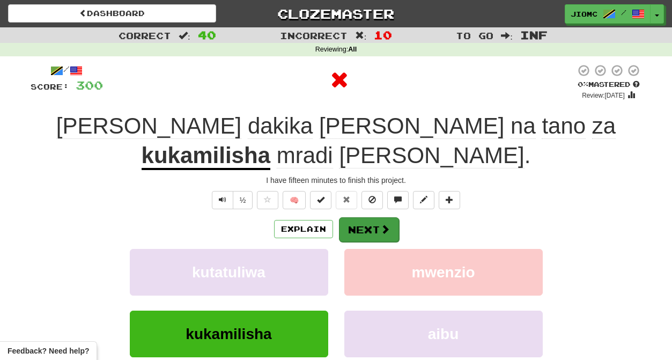
click at [352, 217] on button "Next" at bounding box center [369, 229] width 60 height 25
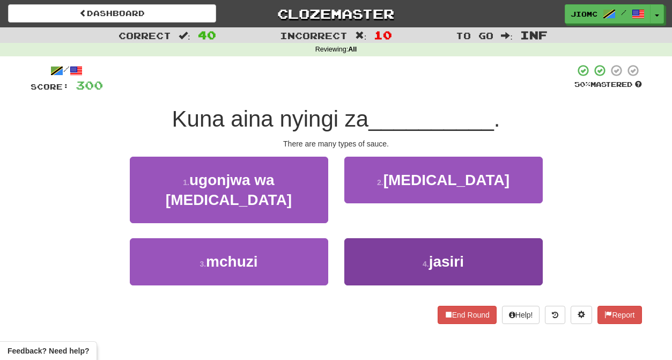
click at [360, 238] on button "4 . jasiri" at bounding box center [443, 261] width 198 height 47
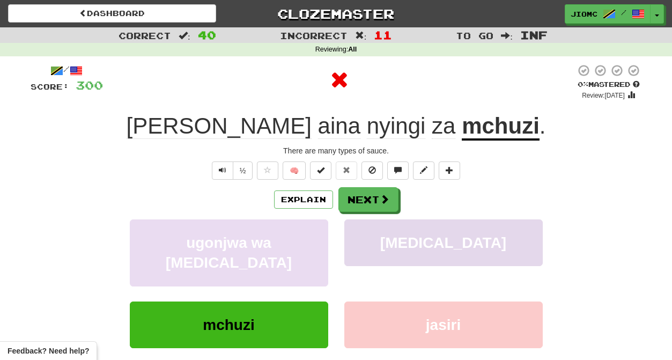
click at [357, 237] on button "delirium" at bounding box center [443, 242] width 198 height 47
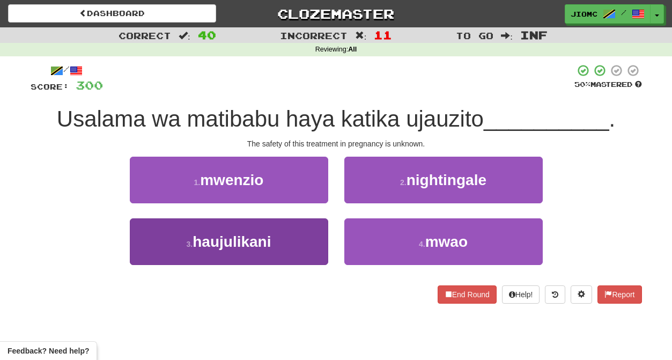
click at [295, 240] on button "3 . haujulikani" at bounding box center [229, 241] width 198 height 47
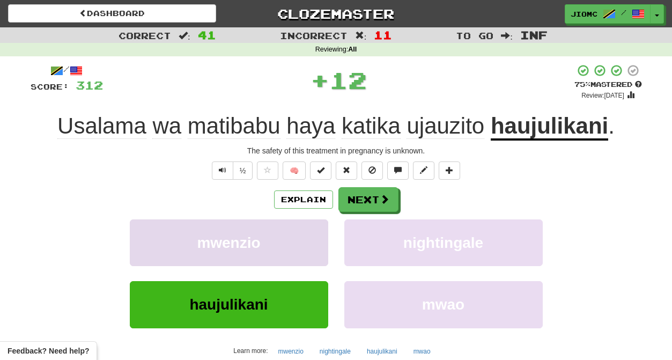
click at [295, 240] on button "mwenzio" at bounding box center [229, 242] width 198 height 47
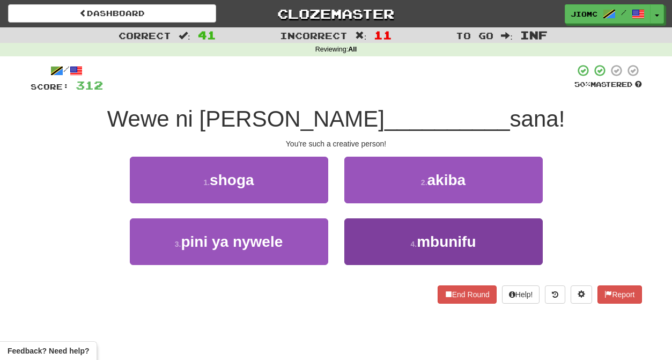
click at [364, 249] on button "4 . mbunifu" at bounding box center [443, 241] width 198 height 47
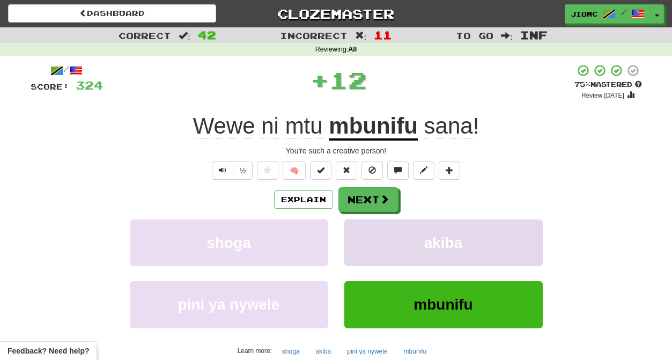
click at [363, 240] on button "akiba" at bounding box center [443, 242] width 198 height 47
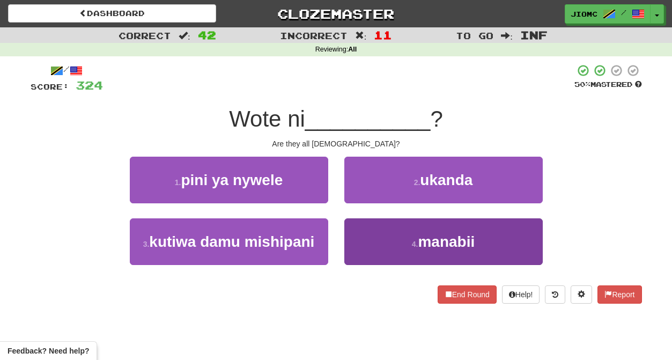
click at [368, 238] on button "4 . manabii" at bounding box center [443, 241] width 198 height 47
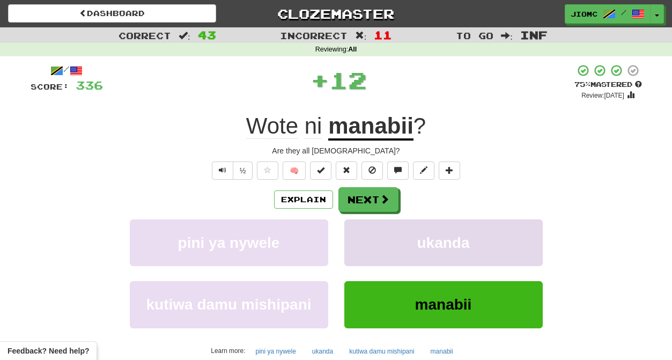
click at [368, 237] on button "ukanda" at bounding box center [443, 242] width 198 height 47
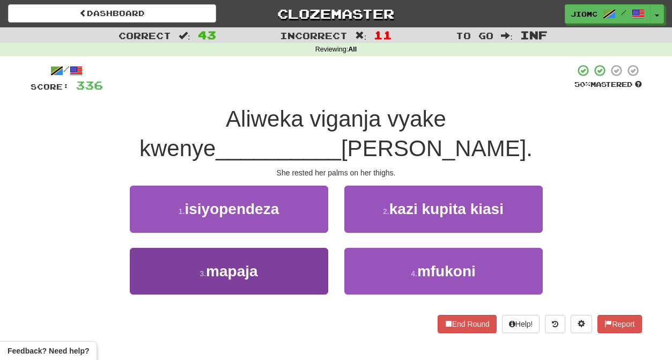
click at [310, 248] on button "3 . mapaja" at bounding box center [229, 271] width 198 height 47
click at [310, 232] on button "1 . isiyopendeza" at bounding box center [229, 208] width 198 height 47
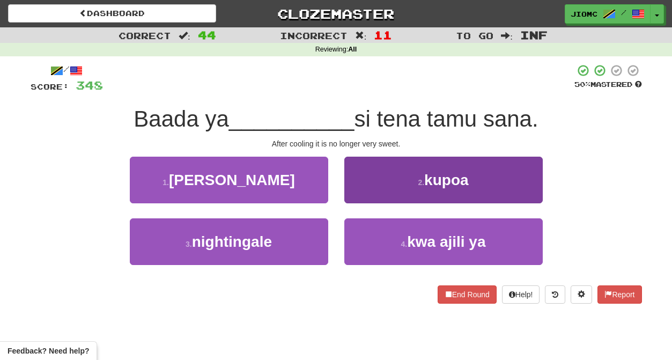
click at [363, 198] on button "2 . kupoa" at bounding box center [443, 179] width 198 height 47
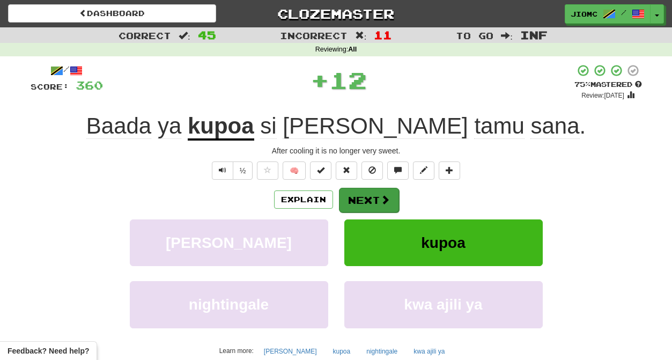
click at [363, 198] on button "Next" at bounding box center [369, 200] width 60 height 25
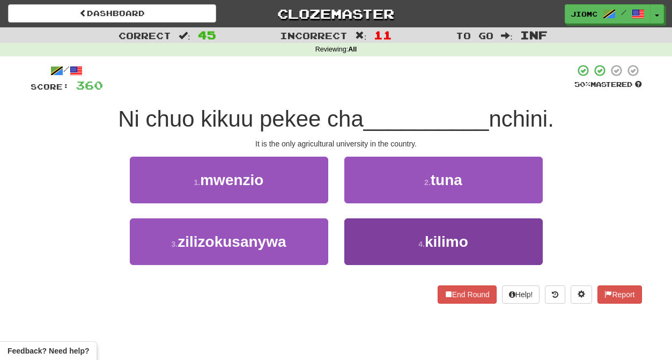
click at [367, 243] on button "4 . kilimo" at bounding box center [443, 241] width 198 height 47
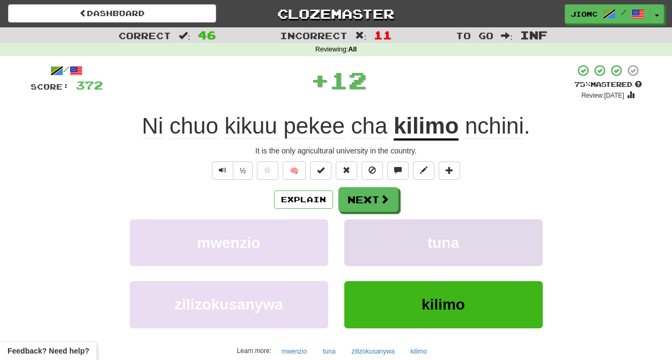
click at [367, 243] on button "tuna" at bounding box center [443, 242] width 198 height 47
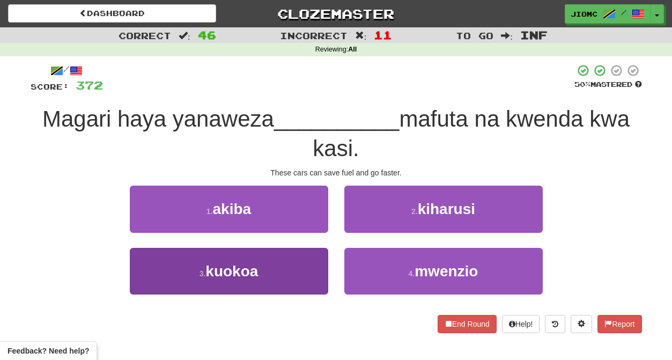
click at [296, 255] on button "3 . kuokoa" at bounding box center [229, 271] width 198 height 47
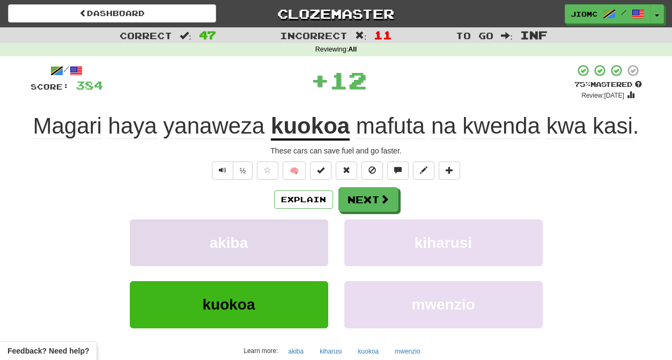
click at [300, 259] on button "akiba" at bounding box center [229, 242] width 198 height 47
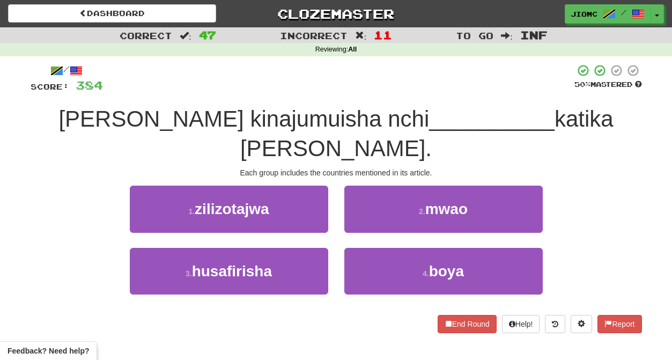
click at [352, 76] on div at bounding box center [338, 78] width 471 height 29
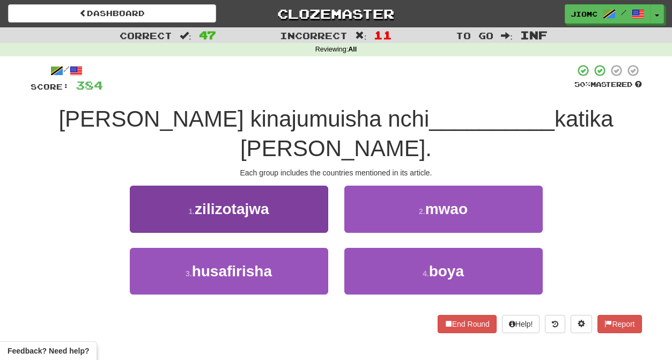
click at [316, 222] on button "1 . zilizotajwa" at bounding box center [229, 208] width 198 height 47
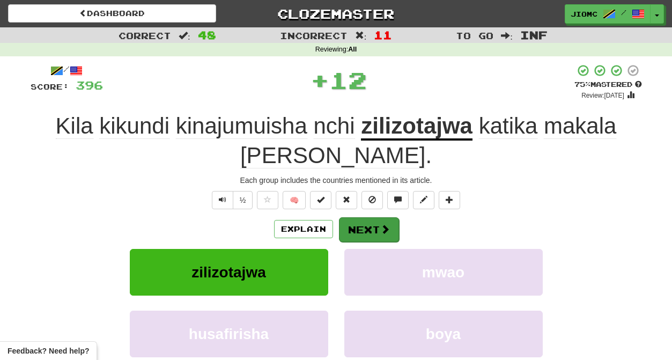
click at [364, 227] on button "Next" at bounding box center [369, 229] width 60 height 25
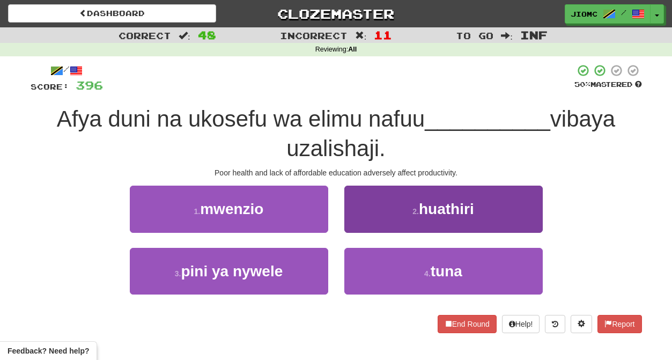
click at [353, 227] on button "2 . huathiri" at bounding box center [443, 208] width 198 height 47
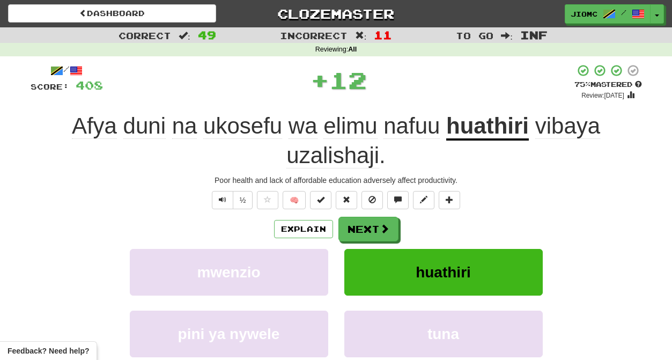
click at [355, 231] on button "Next" at bounding box center [368, 229] width 60 height 25
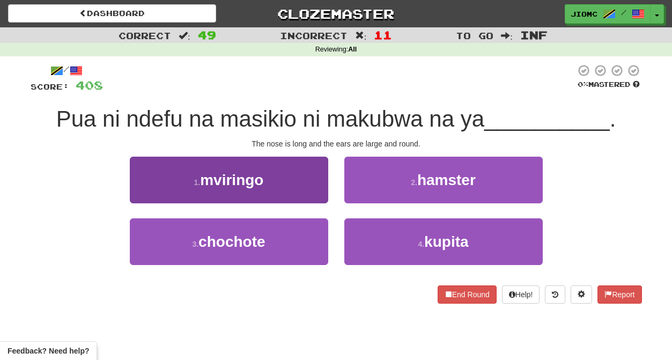
click at [307, 185] on button "1 . mviringo" at bounding box center [229, 179] width 198 height 47
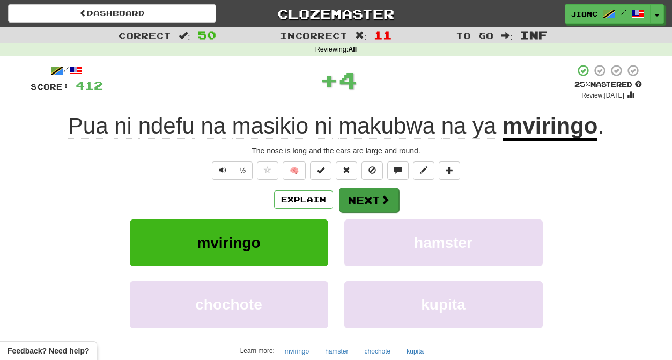
click at [353, 199] on button "Next" at bounding box center [369, 200] width 60 height 25
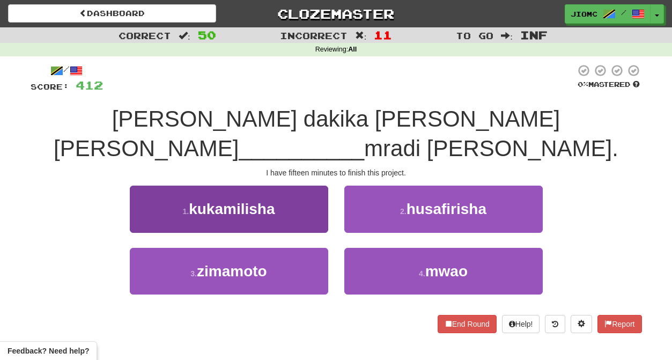
click at [313, 194] on button "1 . kukamilisha" at bounding box center [229, 208] width 198 height 47
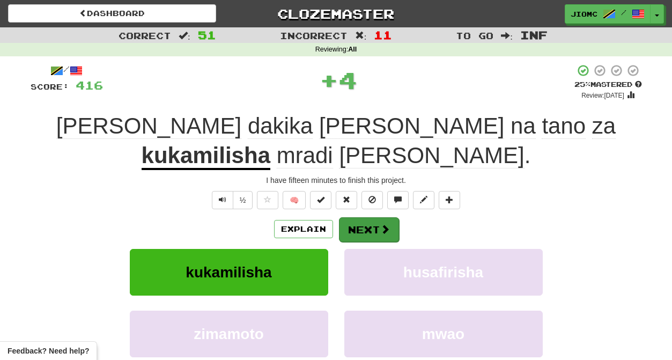
click at [357, 217] on button "Next" at bounding box center [369, 229] width 60 height 25
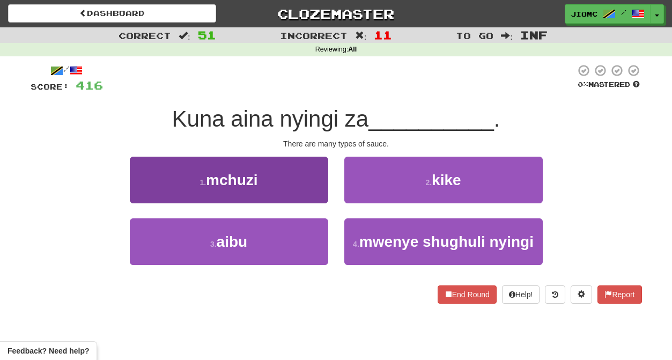
click at [308, 175] on button "1 . mchuzi" at bounding box center [229, 179] width 198 height 47
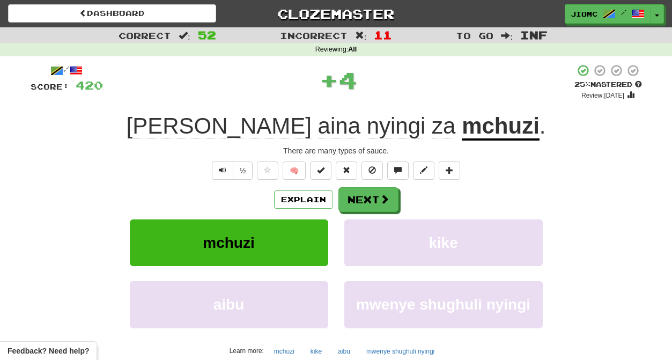
click at [461, 124] on u "mchuzi" at bounding box center [500, 126] width 78 height 27
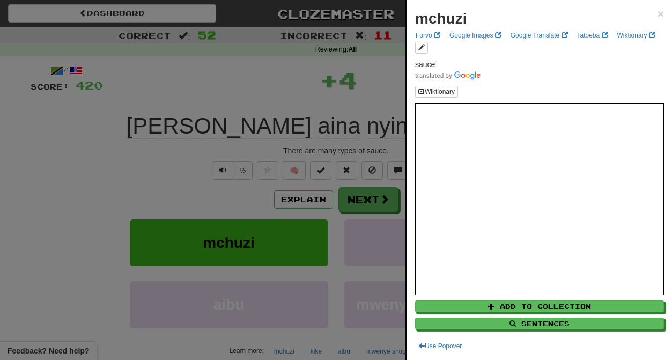
click at [162, 152] on div at bounding box center [336, 180] width 672 height 360
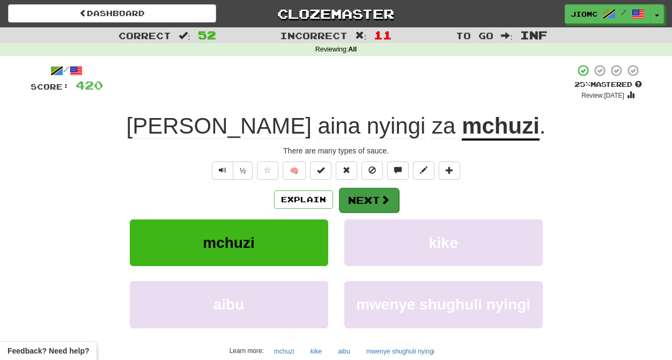
click at [348, 199] on button "Next" at bounding box center [369, 200] width 60 height 25
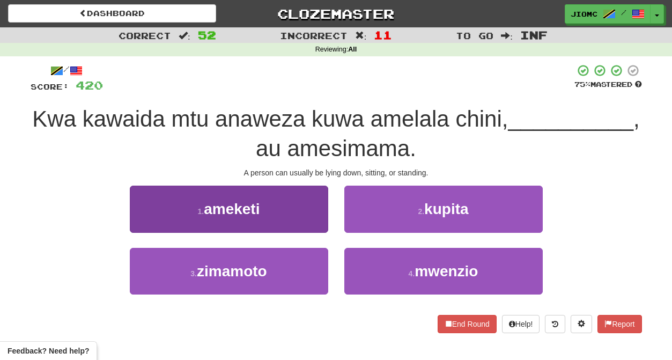
click at [308, 212] on button "1 . ameketi" at bounding box center [229, 208] width 198 height 47
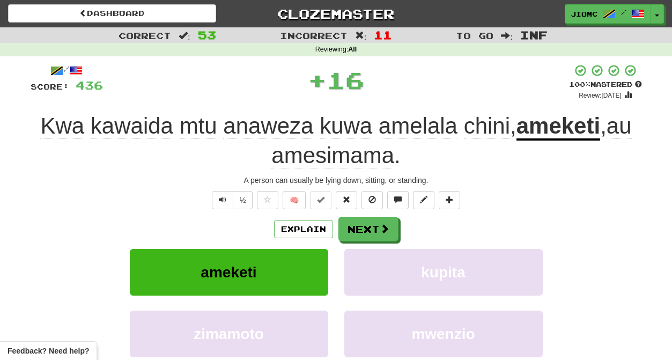
click at [363, 211] on div "/ Score: 436 + 16 100 % Mastered Review: 2025-12-18 Kwa kawaida mtu anaweza kuw…" at bounding box center [336, 238] width 611 height 348
click at [357, 218] on button "Next" at bounding box center [369, 229] width 60 height 25
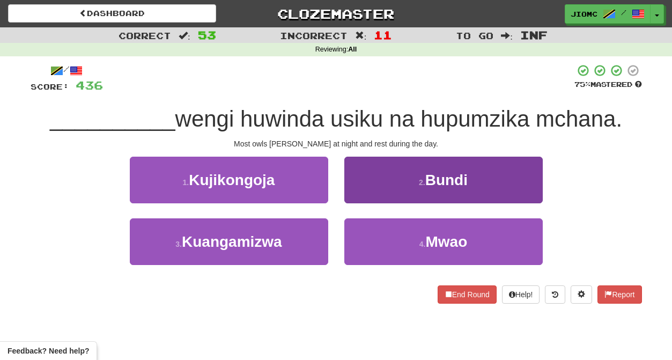
click at [364, 196] on button "2 . Bundi" at bounding box center [443, 179] width 198 height 47
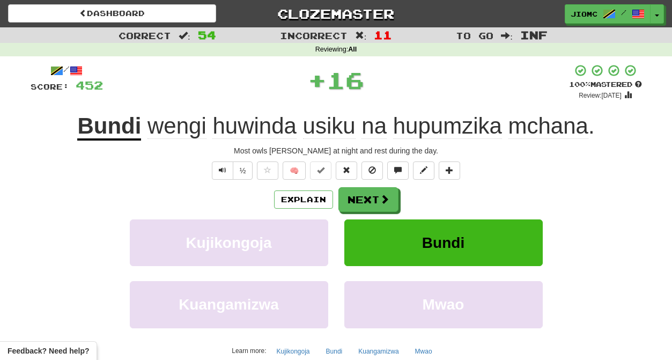
click at [364, 196] on button "Next" at bounding box center [368, 199] width 60 height 25
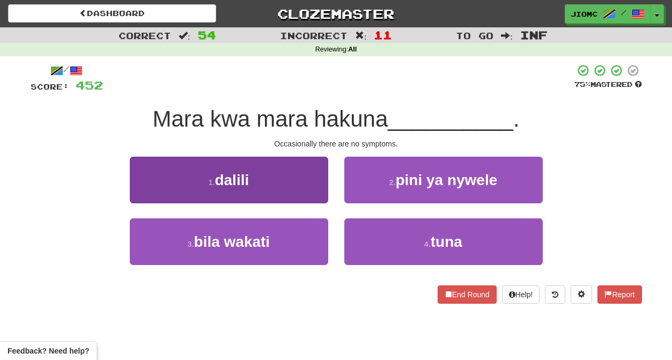
click at [304, 195] on button "1 . dalili" at bounding box center [229, 179] width 198 height 47
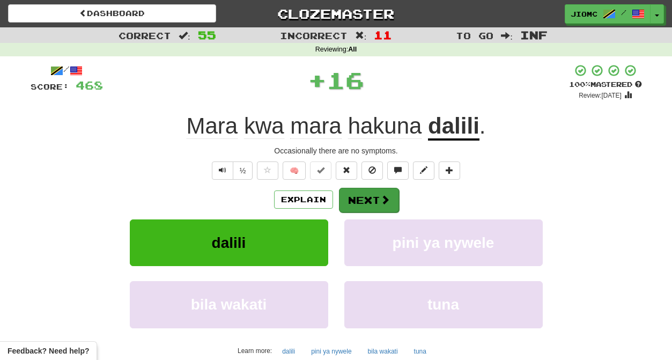
click at [339, 197] on button "Next" at bounding box center [369, 200] width 60 height 25
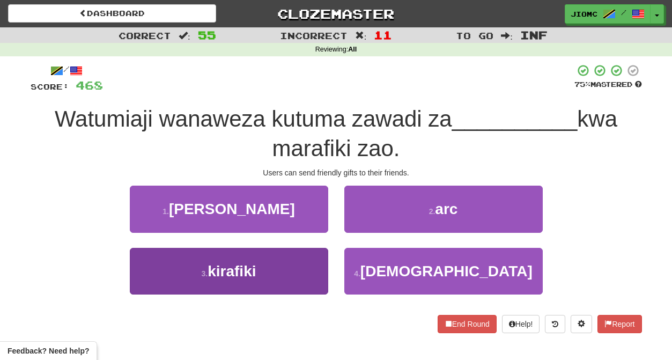
click at [310, 265] on button "3 . kirafiki" at bounding box center [229, 271] width 198 height 47
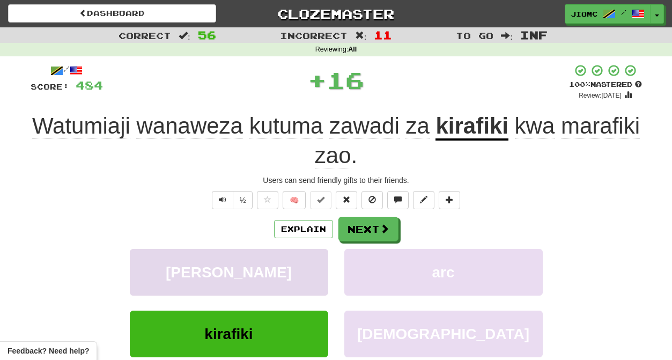
click at [310, 265] on button "bunge" at bounding box center [229, 272] width 198 height 47
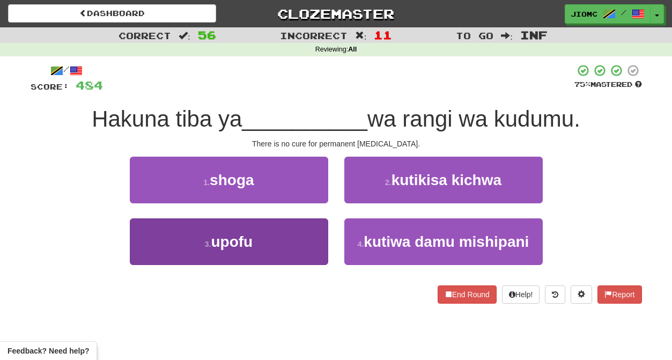
click at [310, 248] on button "3 . upofu" at bounding box center [229, 241] width 198 height 47
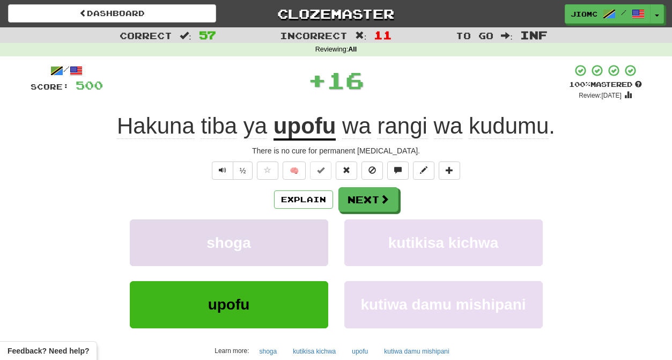
click at [311, 245] on button "shoga" at bounding box center [229, 242] width 198 height 47
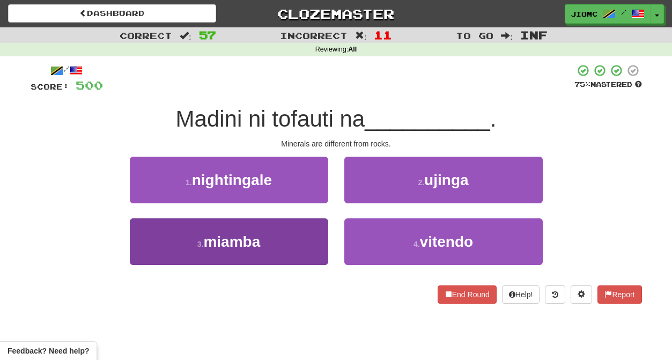
click at [315, 240] on button "3 . miamba" at bounding box center [229, 241] width 198 height 47
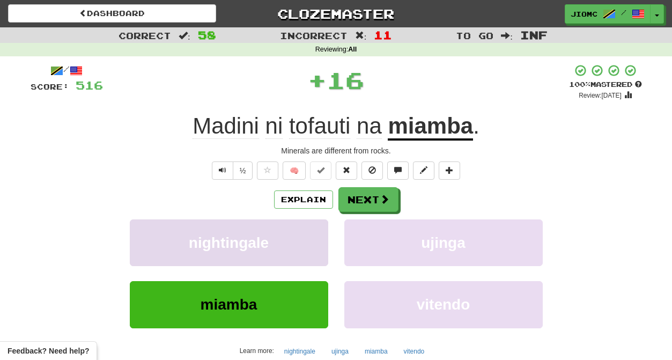
click at [313, 241] on button "nightingale" at bounding box center [229, 242] width 198 height 47
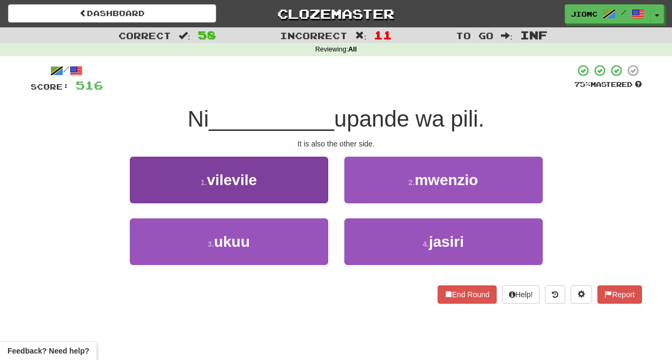
click at [324, 193] on button "1 . vilevile" at bounding box center [229, 179] width 198 height 47
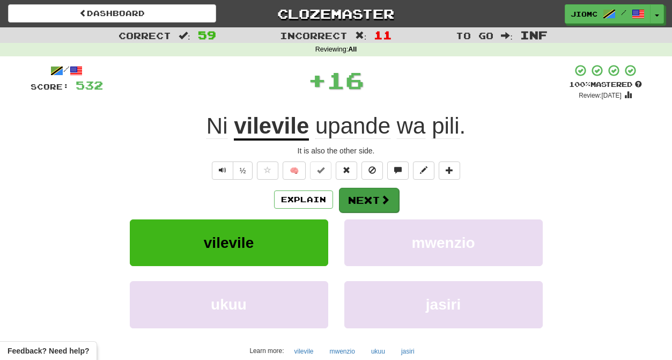
click at [361, 195] on button "Next" at bounding box center [369, 200] width 60 height 25
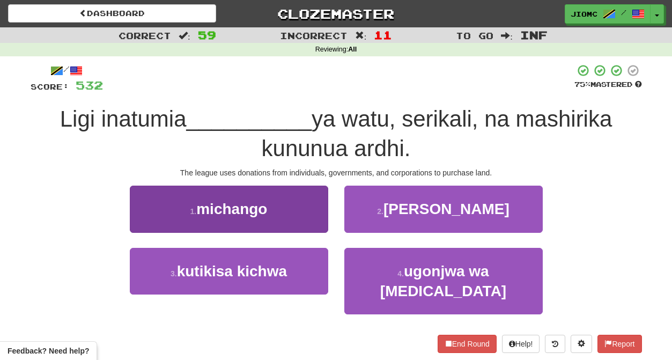
click at [319, 219] on button "1 . michango" at bounding box center [229, 208] width 198 height 47
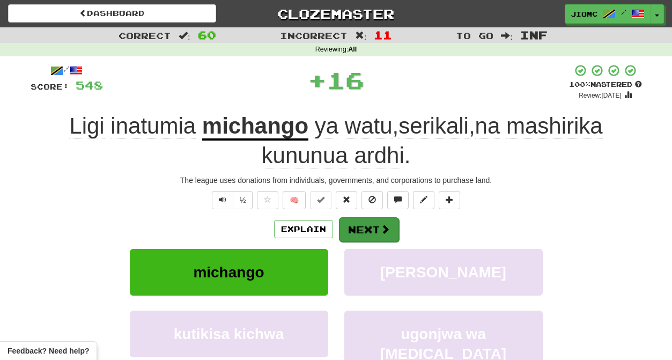
click at [364, 226] on button "Next" at bounding box center [369, 229] width 60 height 25
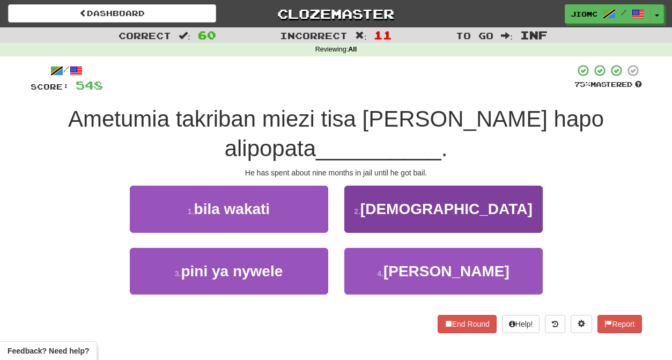
click at [361, 224] on button "2 . dhamana" at bounding box center [443, 208] width 198 height 47
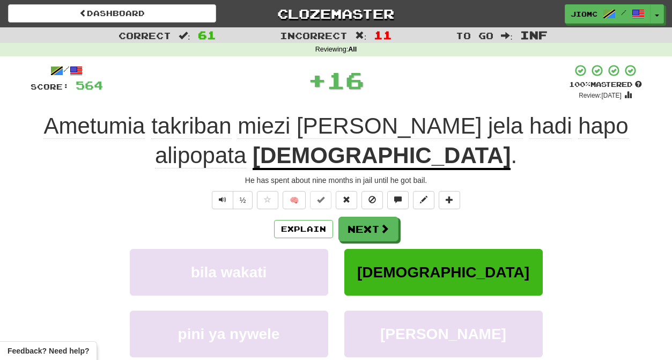
click at [361, 226] on button "Next" at bounding box center [368, 229] width 60 height 25
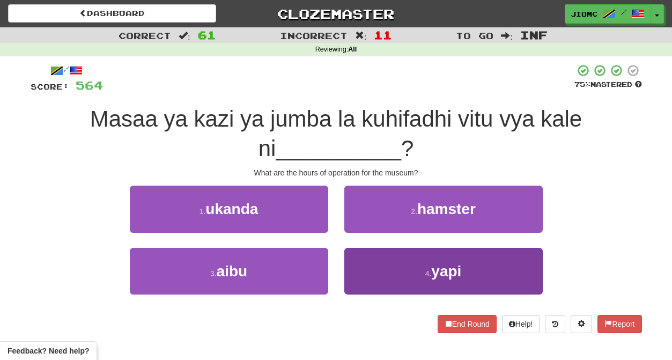
click at [358, 266] on button "4 . yapi" at bounding box center [443, 271] width 198 height 47
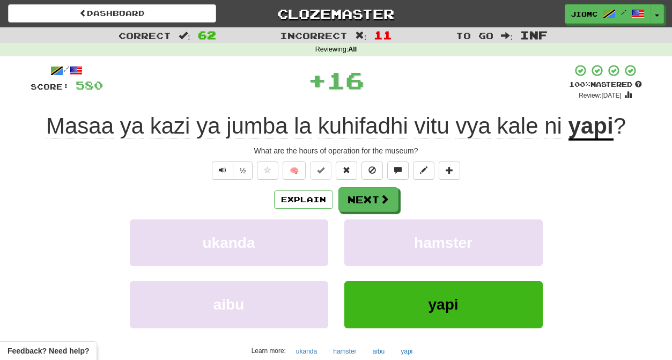
click at [358, 266] on div "hamster" at bounding box center [443, 250] width 214 height 62
click at [363, 248] on button "hamster" at bounding box center [443, 242] width 198 height 47
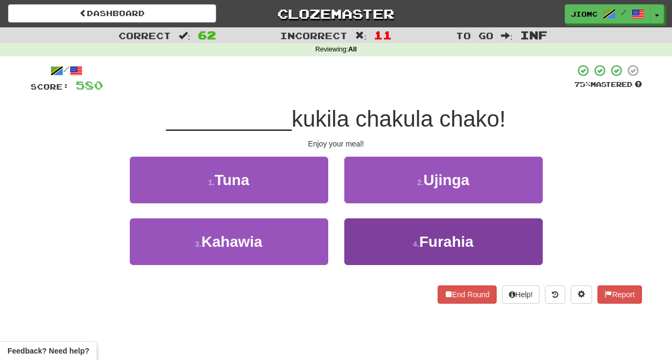
click at [362, 248] on button "4 . Furahia" at bounding box center [443, 241] width 198 height 47
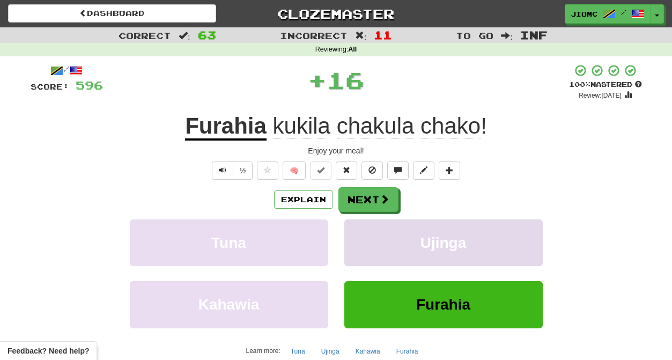
click at [362, 249] on button "Ujinga" at bounding box center [443, 242] width 198 height 47
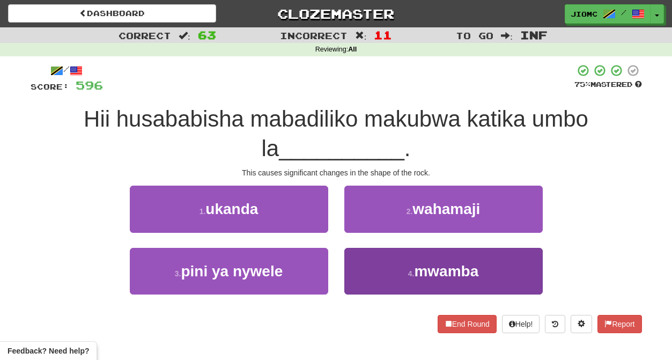
click at [359, 264] on button "4 . mwamba" at bounding box center [443, 271] width 198 height 47
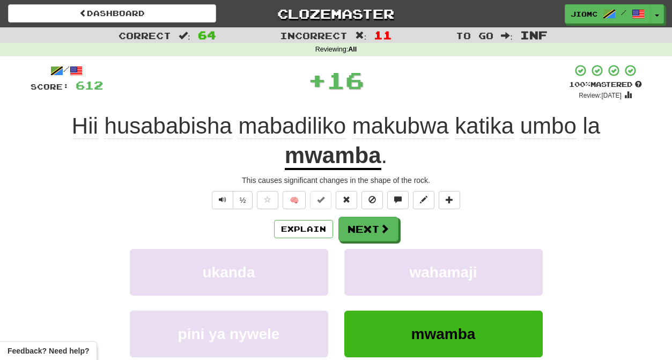
click at [359, 264] on button "wahamaji" at bounding box center [443, 272] width 198 height 47
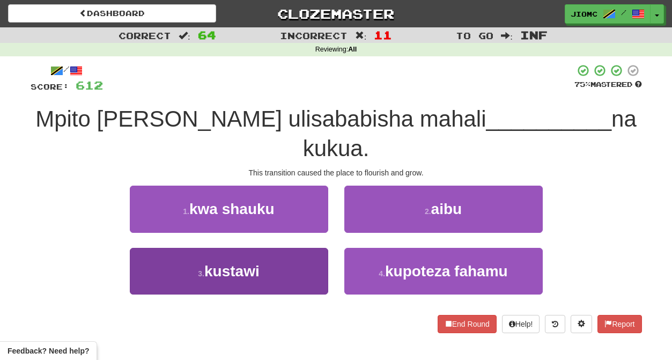
click at [310, 248] on button "3 . kustawi" at bounding box center [229, 271] width 198 height 47
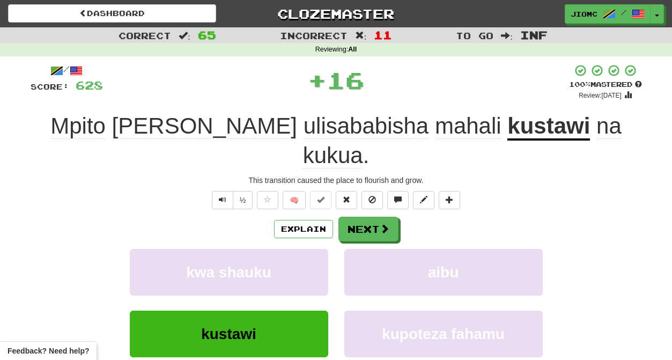
click at [310, 249] on button "kwa shauku" at bounding box center [229, 272] width 198 height 47
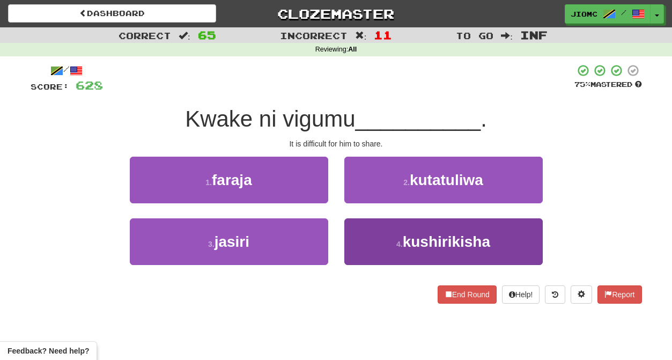
click at [360, 236] on button "4 . kushirikisha" at bounding box center [443, 241] width 198 height 47
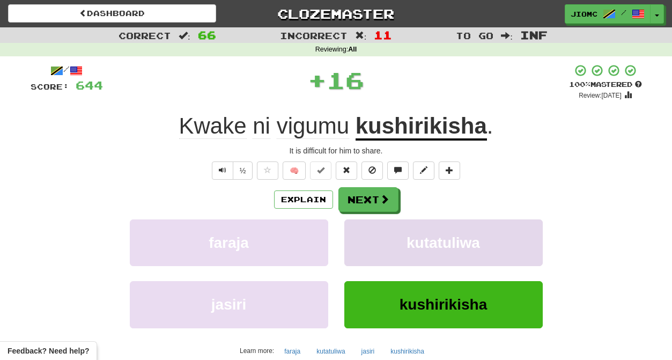
click at [360, 238] on button "kutatuliwa" at bounding box center [443, 242] width 198 height 47
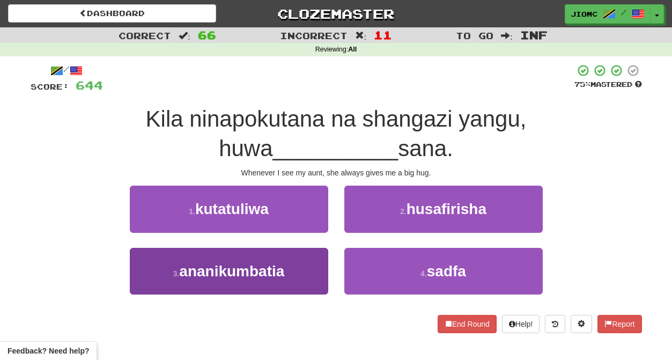
click at [293, 273] on button "3 . ananikumbatia" at bounding box center [229, 271] width 198 height 47
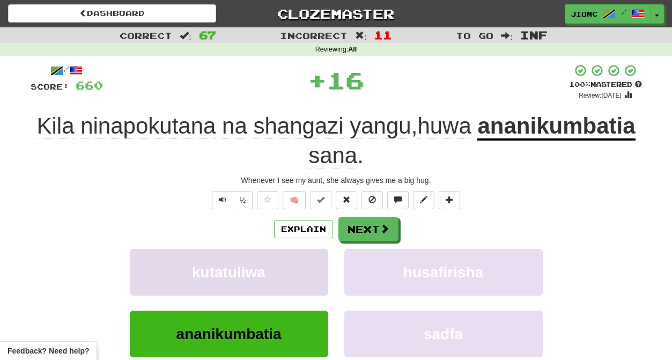
click at [294, 272] on button "kutatuliwa" at bounding box center [229, 272] width 198 height 47
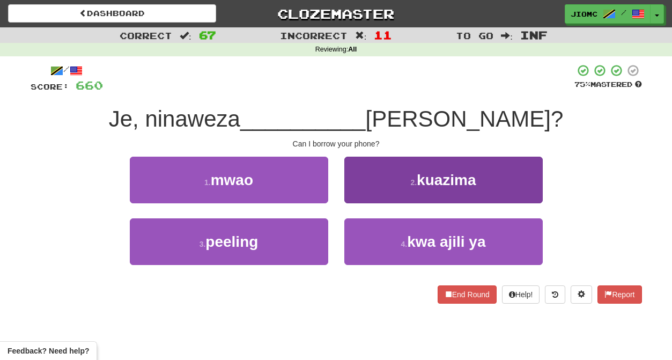
click at [361, 190] on button "2 . kuazima" at bounding box center [443, 179] width 198 height 47
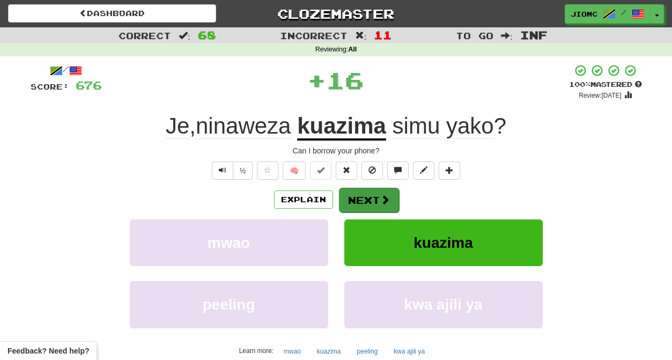
click at [362, 197] on button "Next" at bounding box center [369, 200] width 60 height 25
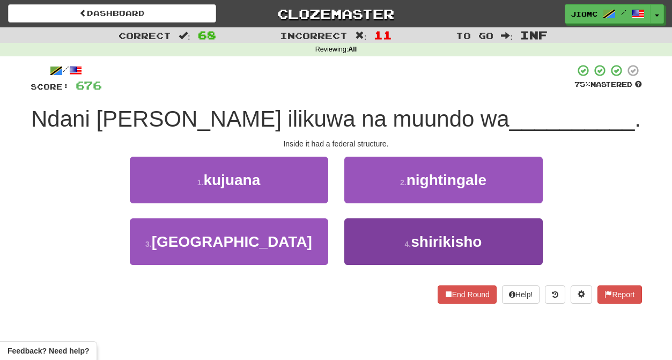
click at [367, 240] on button "4 . shirikisho" at bounding box center [443, 241] width 198 height 47
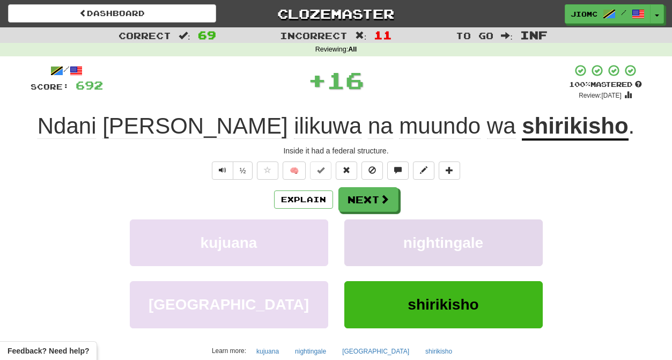
click at [366, 240] on button "nightingale" at bounding box center [443, 242] width 198 height 47
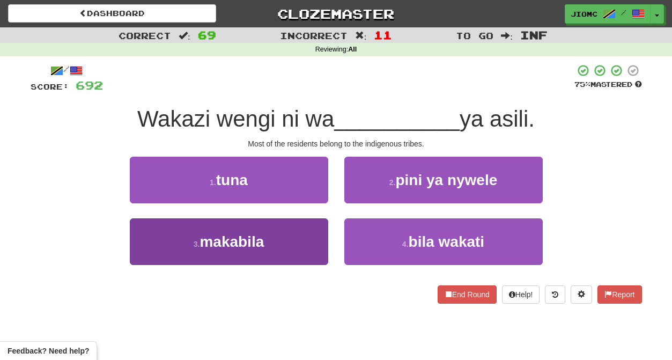
click at [305, 240] on button "3 . makabila" at bounding box center [229, 241] width 198 height 47
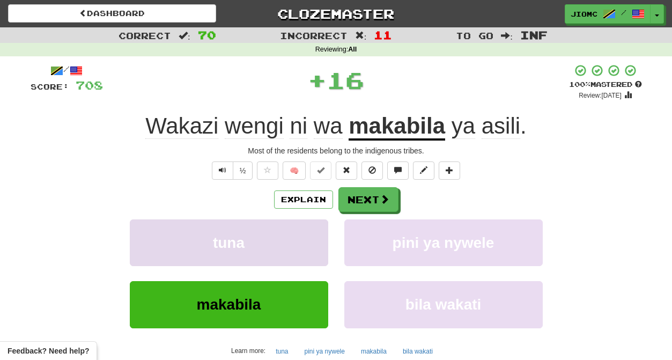
click at [305, 240] on button "tuna" at bounding box center [229, 242] width 198 height 47
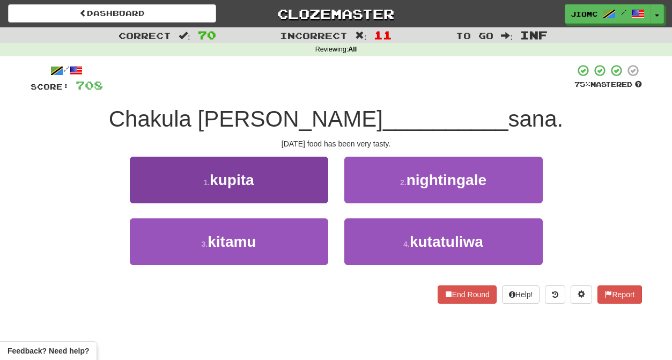
click at [312, 195] on button "1 . kupita" at bounding box center [229, 179] width 198 height 47
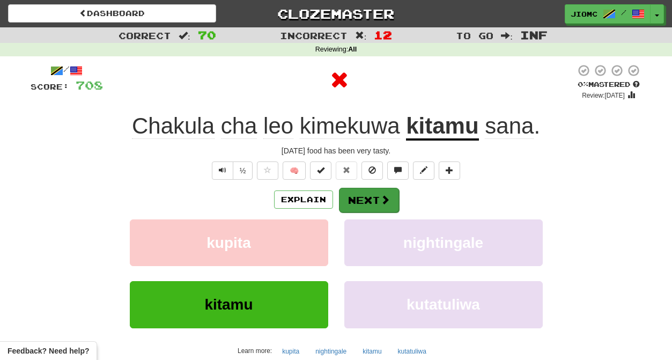
click at [364, 196] on button "Next" at bounding box center [369, 200] width 60 height 25
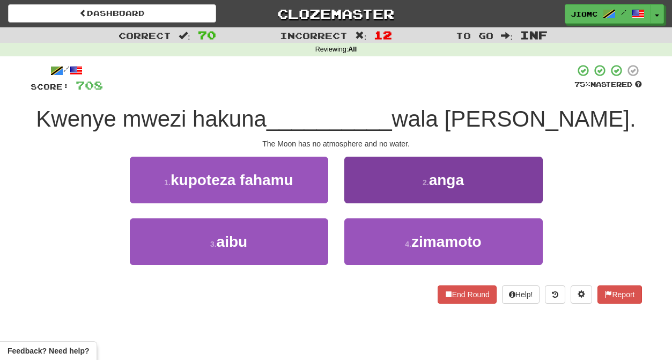
click at [362, 194] on button "2 . anga" at bounding box center [443, 179] width 198 height 47
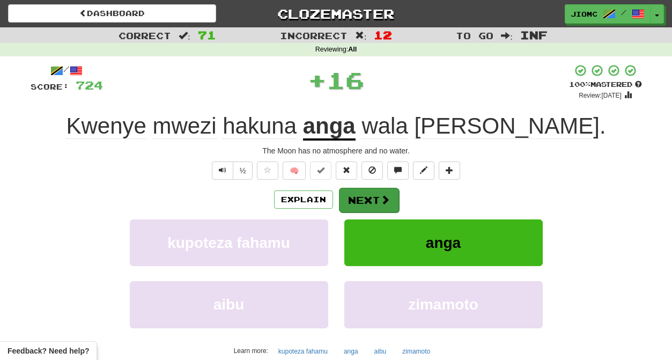
click at [363, 196] on button "Next" at bounding box center [369, 200] width 60 height 25
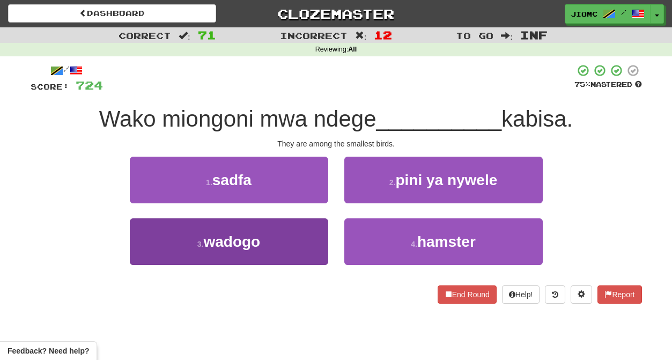
click at [301, 227] on button "3 . wadogo" at bounding box center [229, 241] width 198 height 47
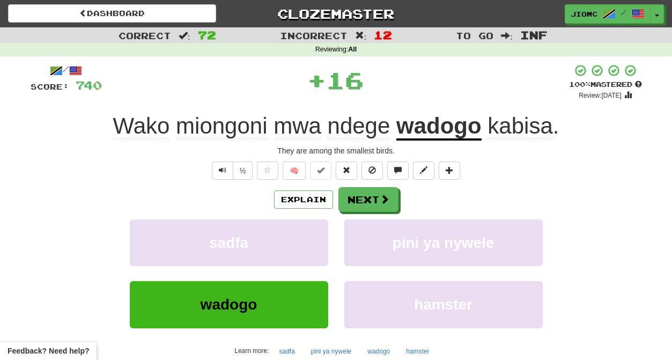
click at [301, 227] on button "sadfa" at bounding box center [229, 242] width 198 height 47
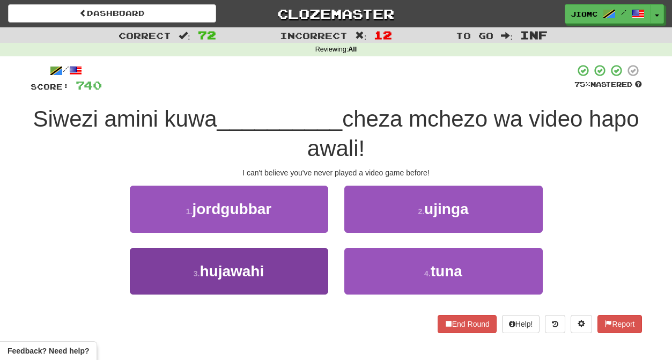
click at [299, 264] on button "3 . hujawahi" at bounding box center [229, 271] width 198 height 47
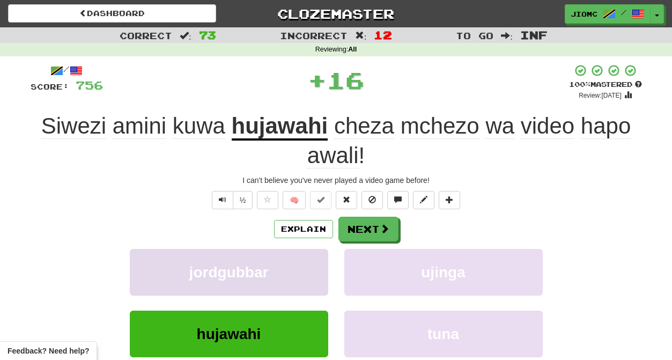
click at [300, 264] on button "jordgubbar" at bounding box center [229, 272] width 198 height 47
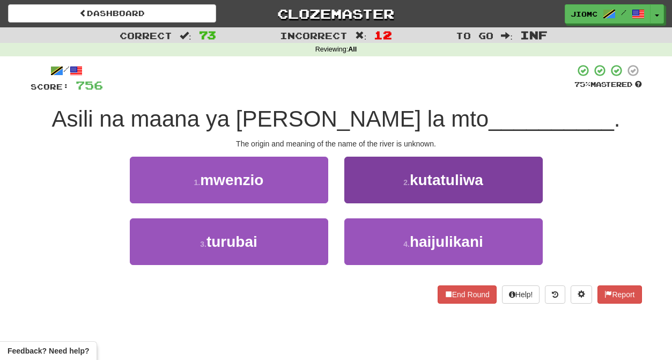
click at [367, 251] on button "4 . haijulikani" at bounding box center [443, 241] width 198 height 47
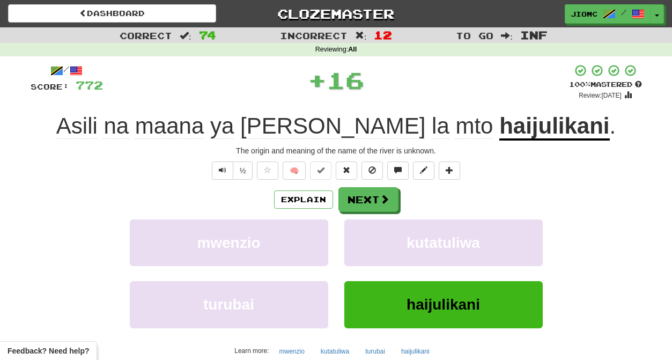
click at [499, 125] on u "haijulikani" at bounding box center [554, 126] width 110 height 27
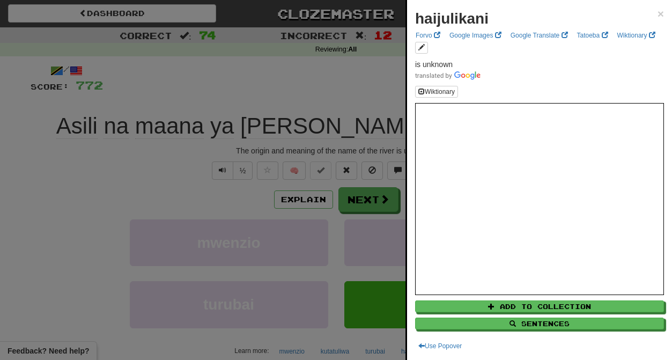
click at [146, 163] on div at bounding box center [336, 180] width 672 height 360
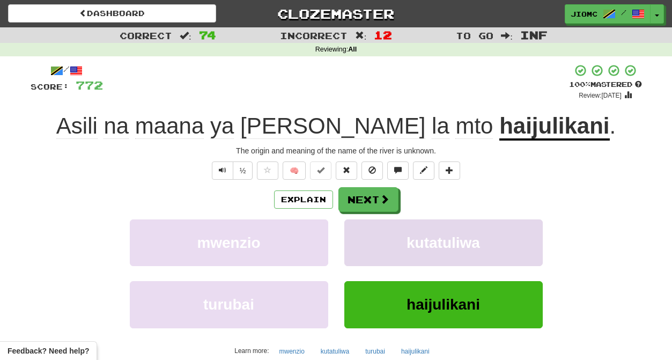
click at [397, 241] on button "kutatuliwa" at bounding box center [443, 242] width 198 height 47
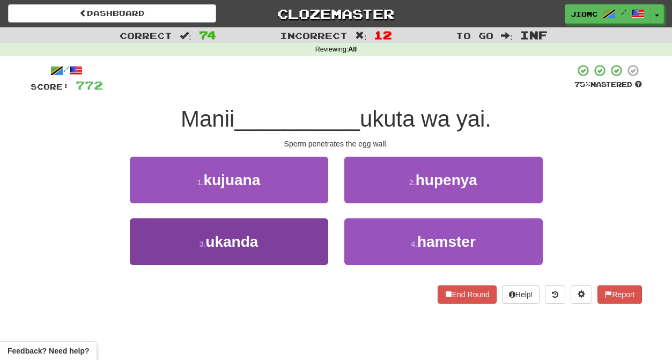
click at [315, 242] on button "3 . ukanda" at bounding box center [229, 241] width 198 height 47
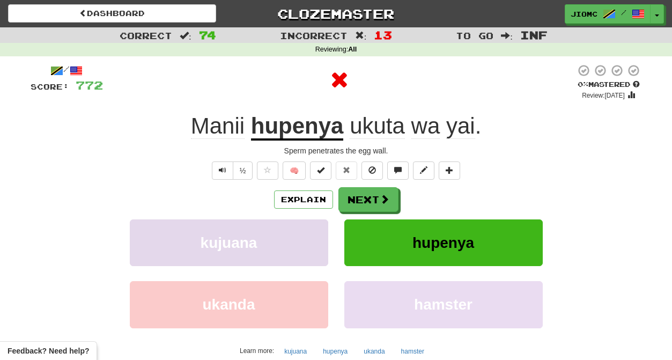
click at [315, 242] on button "kujuana" at bounding box center [229, 242] width 198 height 47
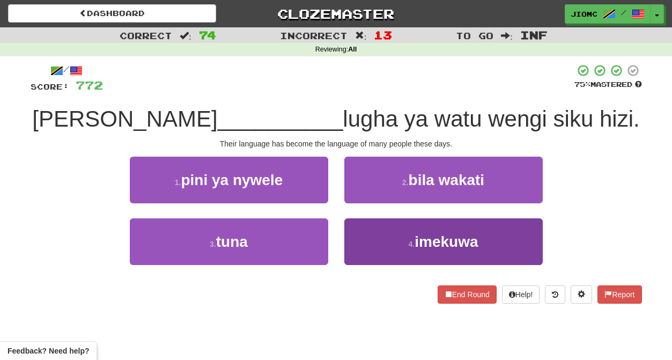
click at [366, 232] on button "4 . imekuwa" at bounding box center [443, 241] width 198 height 47
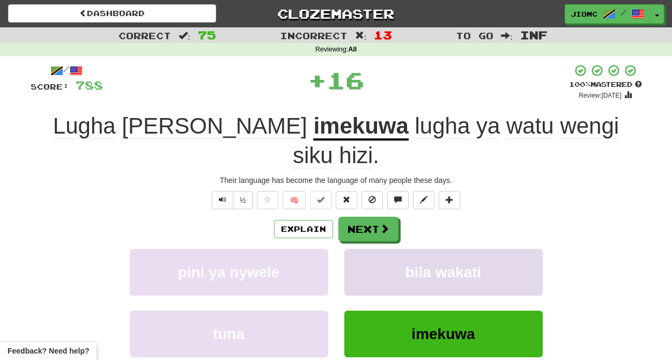
click at [366, 249] on button "bila wakati" at bounding box center [443, 272] width 198 height 47
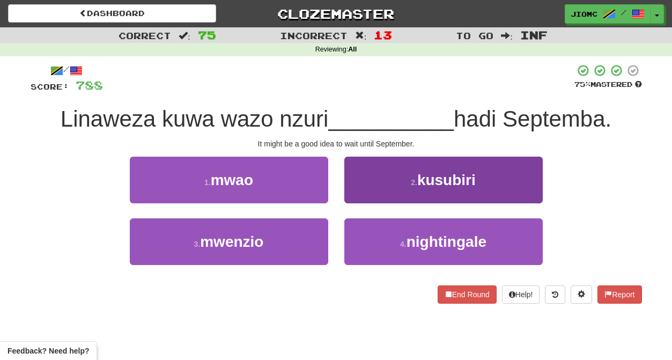
click at [368, 192] on button "2 . kusubiri" at bounding box center [443, 179] width 198 height 47
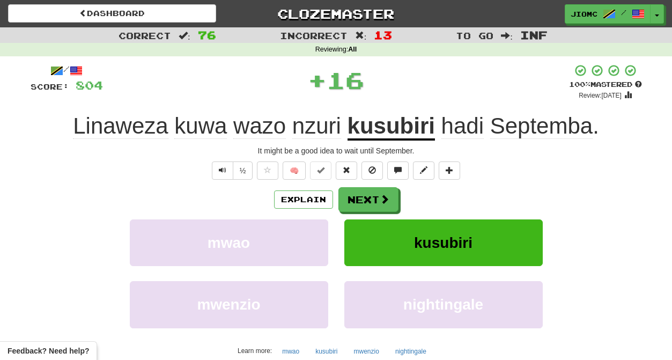
click at [367, 197] on button "Next" at bounding box center [368, 199] width 60 height 25
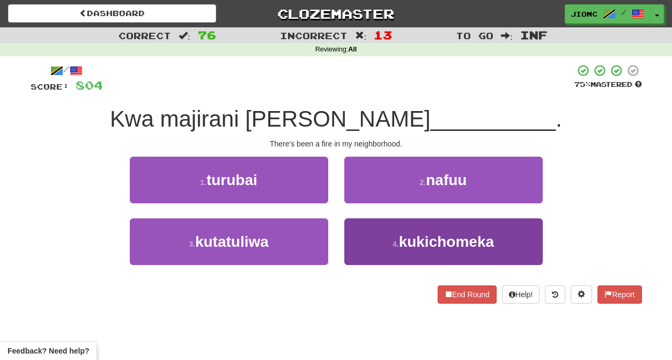
click at [357, 237] on button "4 . kukichomeka" at bounding box center [443, 241] width 198 height 47
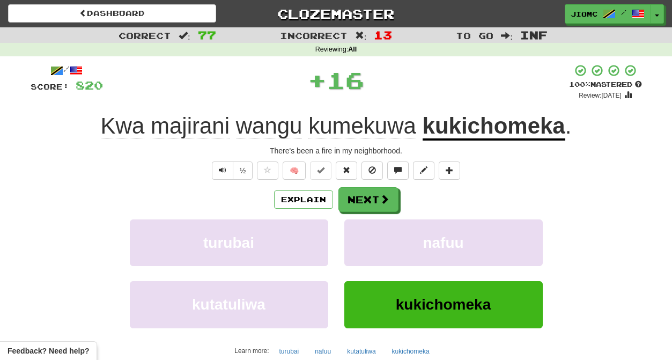
click at [357, 237] on button "nafuu" at bounding box center [443, 242] width 198 height 47
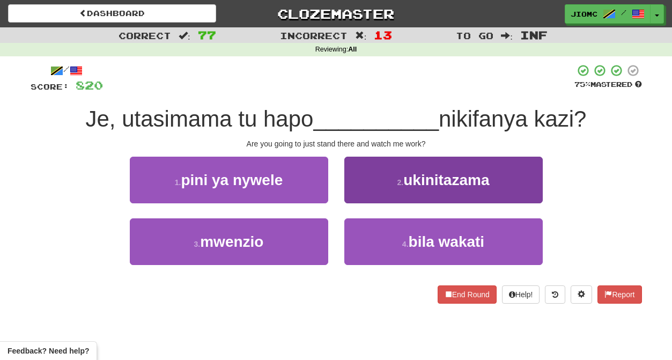
click at [361, 196] on button "2 . ukinitazama" at bounding box center [443, 179] width 198 height 47
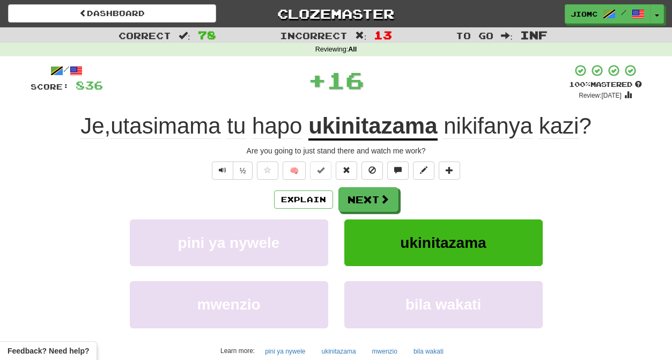
click at [361, 196] on button "Next" at bounding box center [368, 199] width 60 height 25
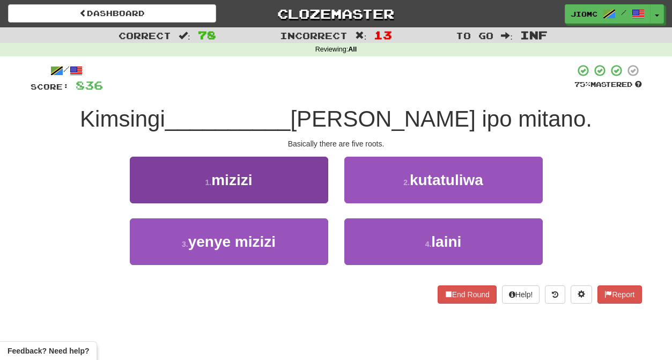
click at [299, 185] on button "1 . mizizi" at bounding box center [229, 179] width 198 height 47
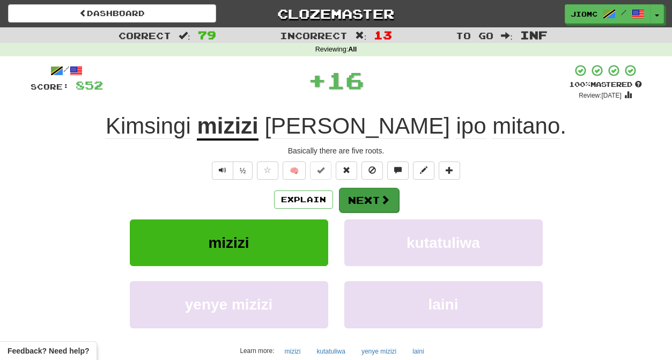
click at [358, 197] on button "Next" at bounding box center [369, 200] width 60 height 25
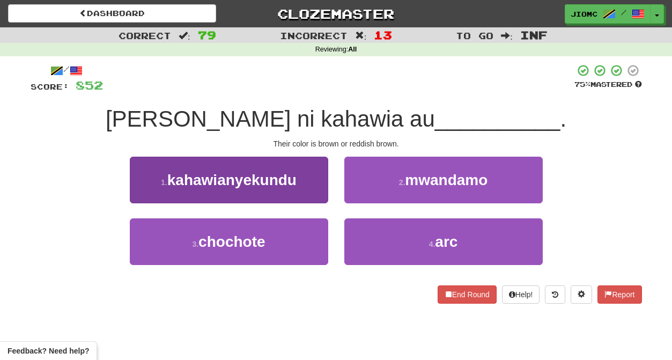
click at [287, 183] on span "kahawianyekundu" at bounding box center [231, 179] width 129 height 17
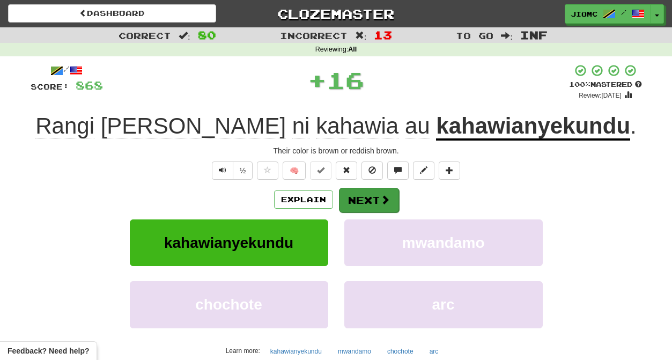
click at [368, 193] on button "Next" at bounding box center [369, 200] width 60 height 25
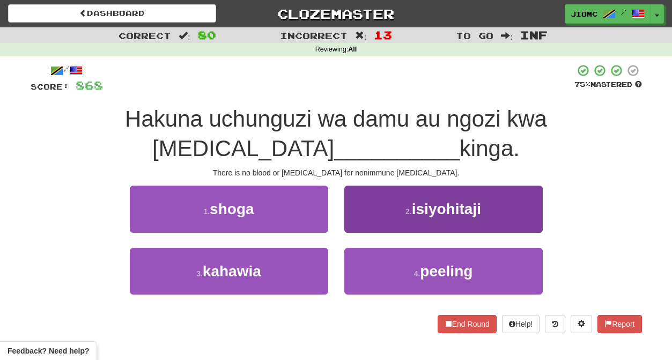
click at [361, 217] on button "2 . isiyohitaji" at bounding box center [443, 208] width 198 height 47
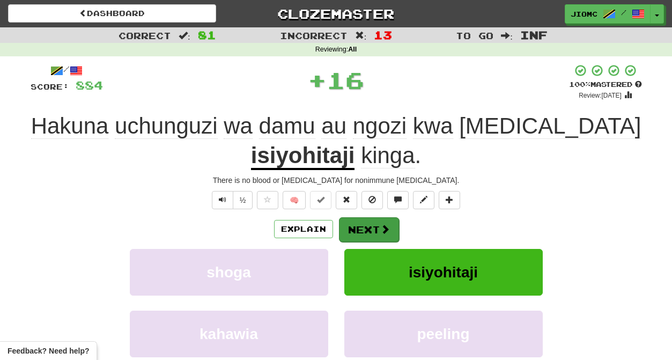
click at [362, 225] on button "Next" at bounding box center [369, 229] width 60 height 25
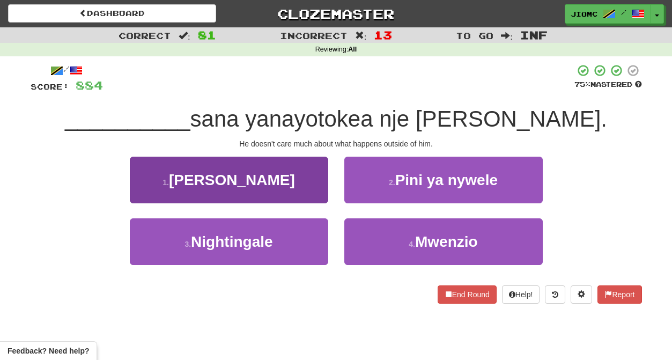
click at [311, 188] on button "1 . Hajali" at bounding box center [229, 179] width 198 height 47
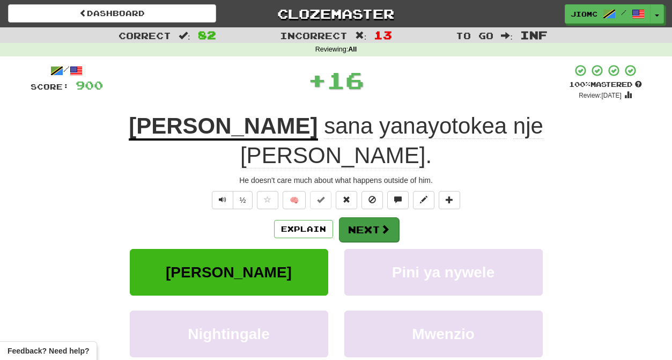
click at [356, 217] on button "Next" at bounding box center [369, 229] width 60 height 25
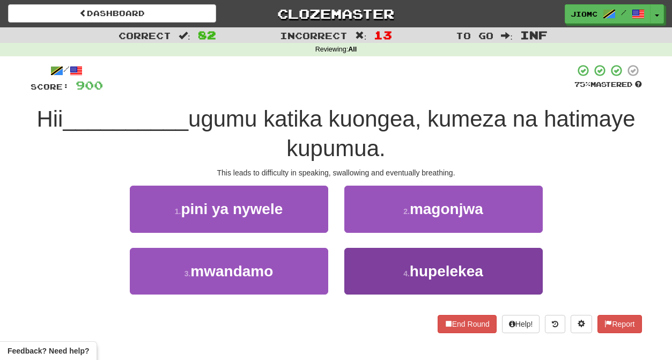
click at [371, 263] on button "4 . hupelekea" at bounding box center [443, 271] width 198 height 47
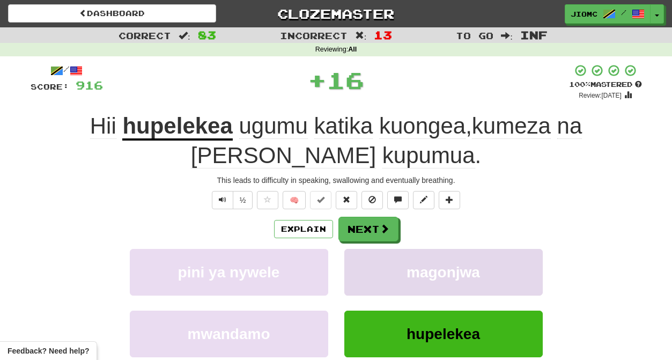
click at [371, 263] on button "magonjwa" at bounding box center [443, 272] width 198 height 47
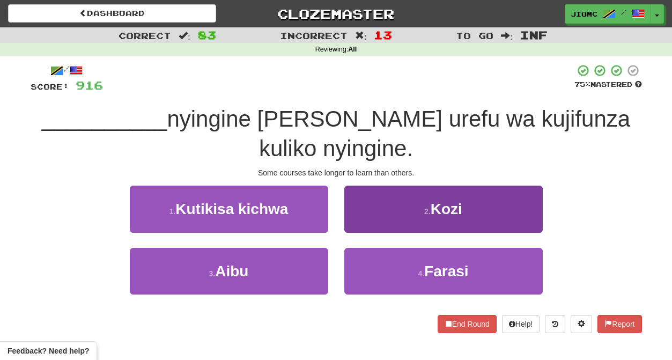
click at [374, 188] on button "2 . Kozi" at bounding box center [443, 208] width 198 height 47
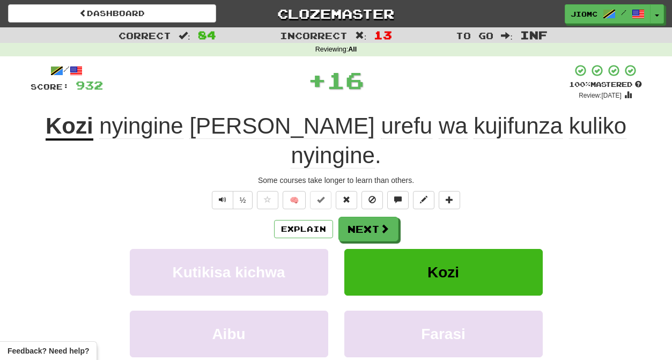
click at [369, 217] on button "Next" at bounding box center [368, 229] width 60 height 25
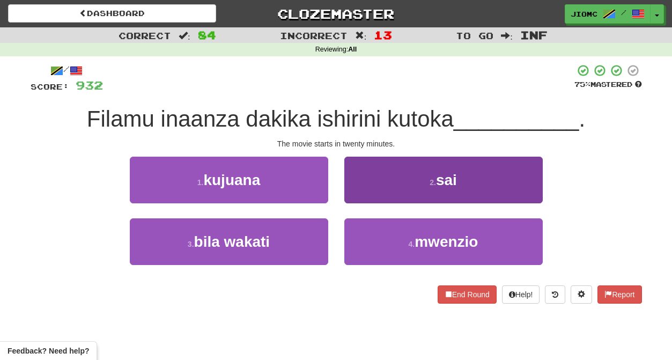
click at [360, 195] on button "2 . sai" at bounding box center [443, 179] width 198 height 47
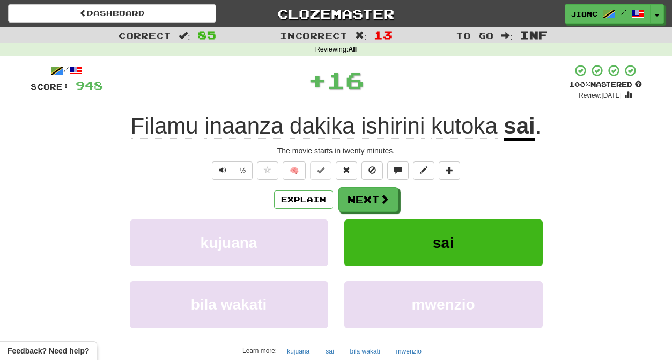
click at [360, 195] on button "Next" at bounding box center [368, 199] width 60 height 25
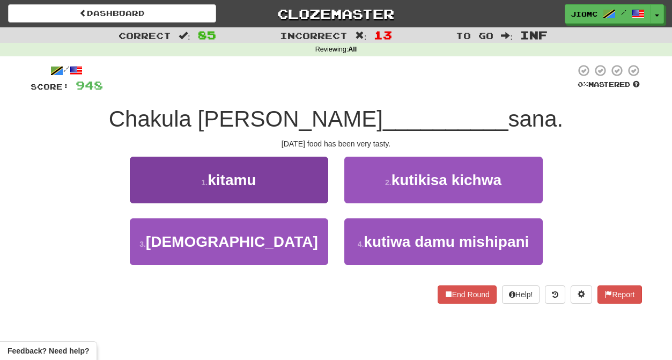
click at [308, 191] on button "1 . kitamu" at bounding box center [229, 179] width 198 height 47
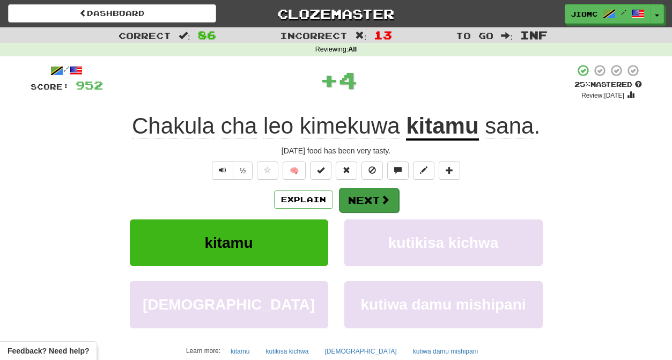
click at [353, 193] on button "Next" at bounding box center [369, 200] width 60 height 25
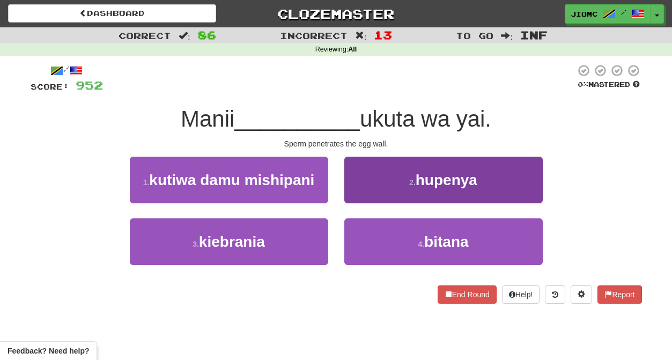
click at [355, 195] on button "2 . hupenya" at bounding box center [443, 179] width 198 height 47
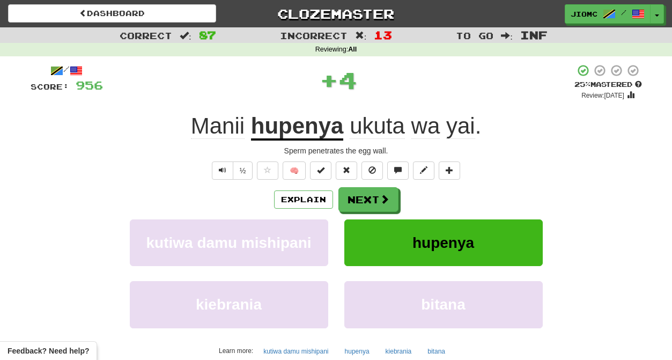
click at [355, 195] on button "Next" at bounding box center [368, 199] width 60 height 25
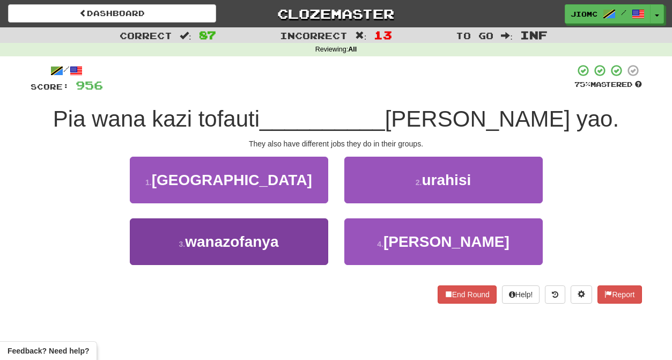
click at [302, 234] on button "3 . wanazofanya" at bounding box center [229, 241] width 198 height 47
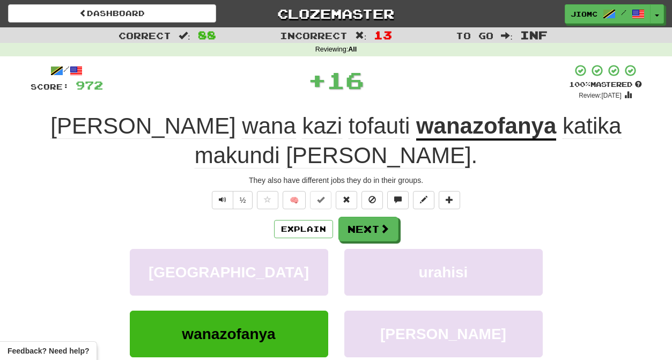
click at [302, 249] on button "malaysia" at bounding box center [229, 272] width 198 height 47
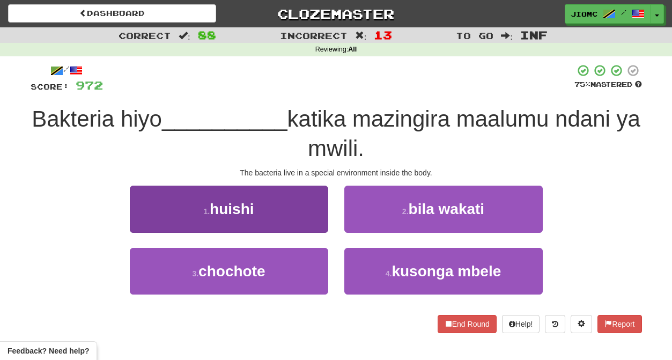
click at [309, 222] on button "1 . huishi" at bounding box center [229, 208] width 198 height 47
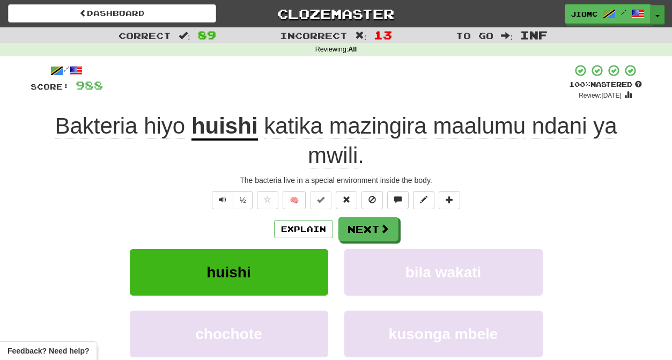
click at [657, 13] on button "Toggle Dropdown" at bounding box center [657, 14] width 14 height 19
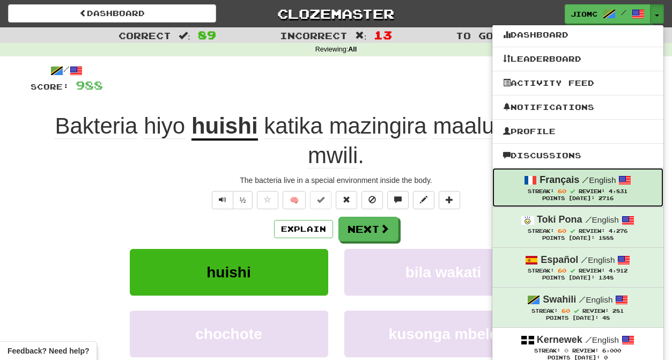
click at [552, 185] on strong "Français" at bounding box center [559, 179] width 40 height 11
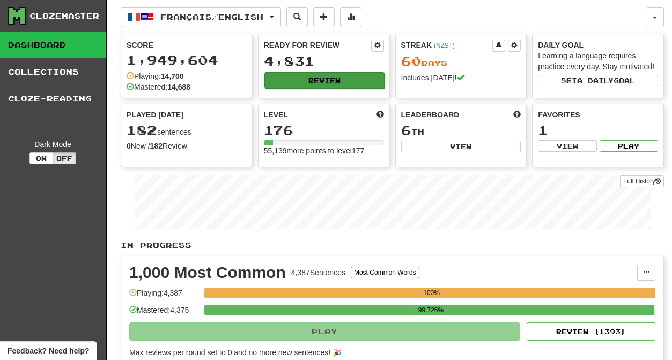
click at [287, 81] on button "Review" at bounding box center [324, 80] width 120 height 16
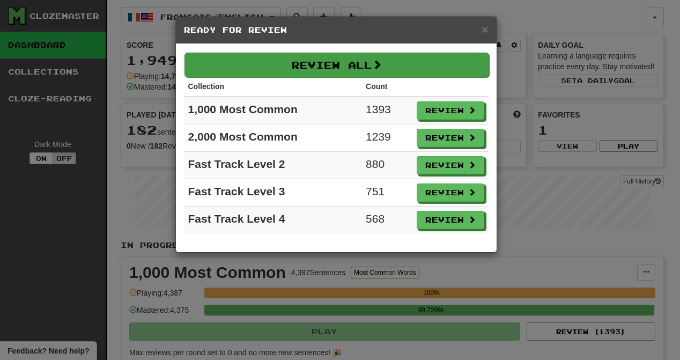
click at [273, 66] on button "Review All" at bounding box center [336, 65] width 304 height 25
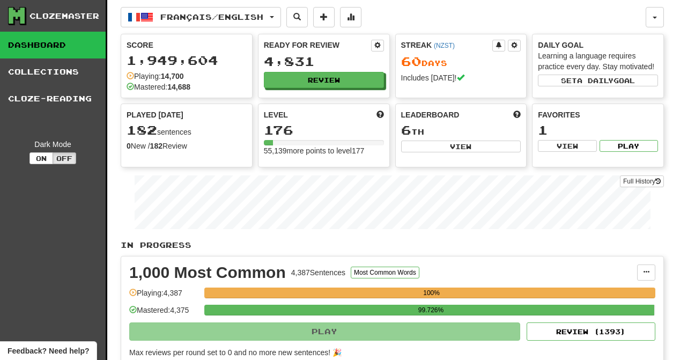
select select "********"
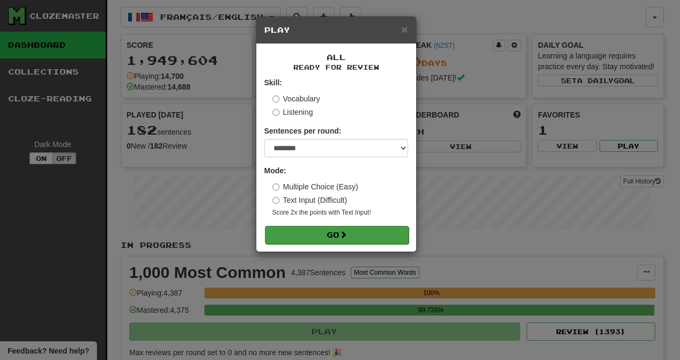
click at [294, 227] on button "Go" at bounding box center [337, 235] width 144 height 18
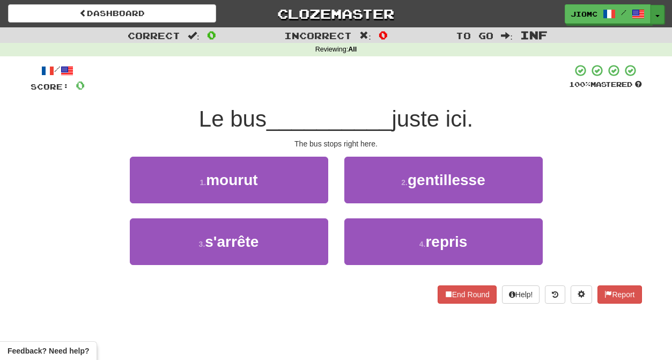
click at [655, 16] on span "button" at bounding box center [657, 16] width 4 height 2
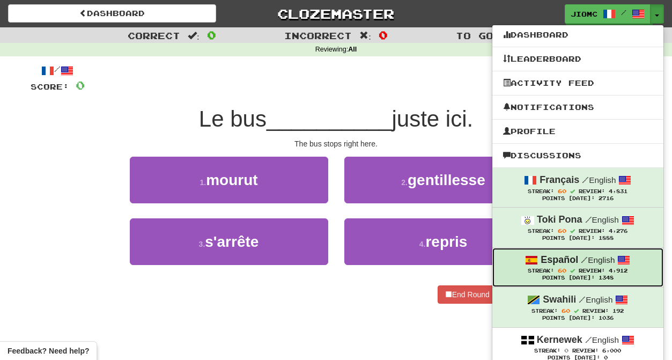
click at [560, 273] on span "60" at bounding box center [561, 270] width 9 height 6
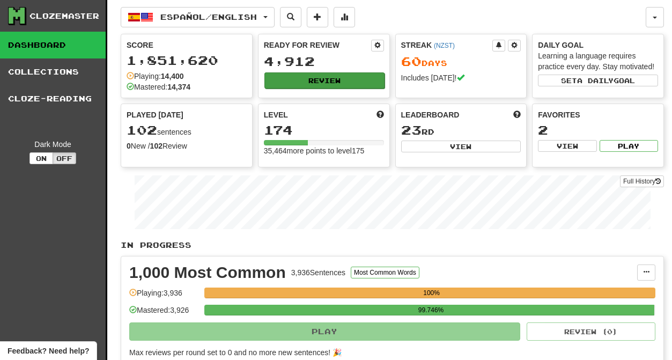
click at [305, 79] on button "Review" at bounding box center [324, 80] width 120 height 16
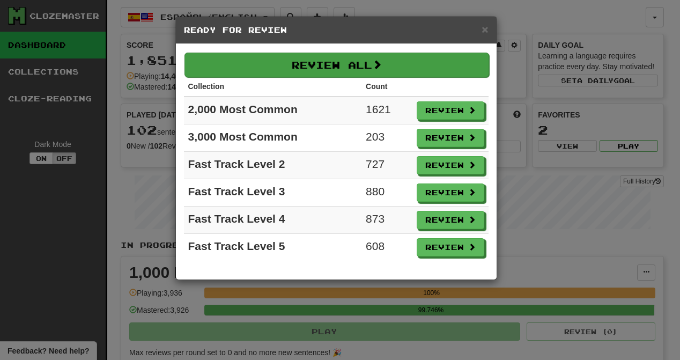
click at [315, 70] on button "Review All" at bounding box center [336, 65] width 304 height 25
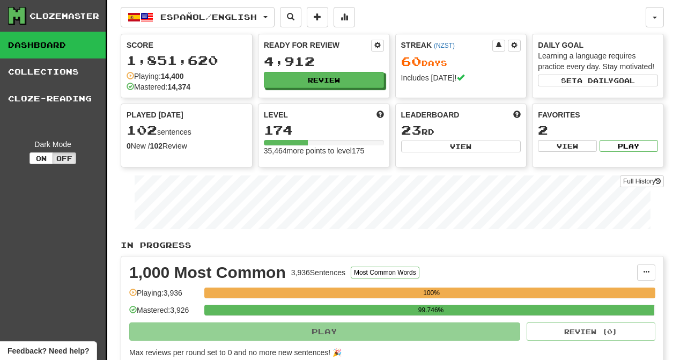
select select "********"
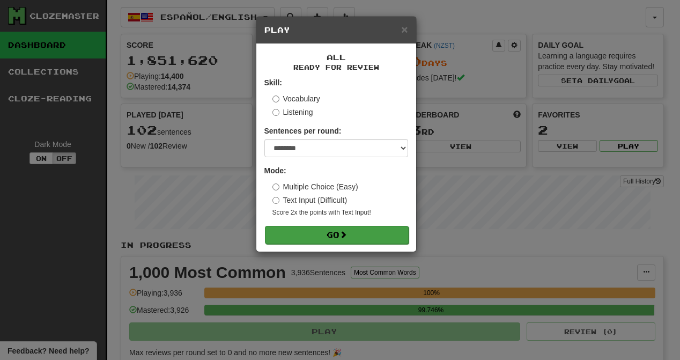
click at [309, 234] on button "Go" at bounding box center [337, 235] width 144 height 18
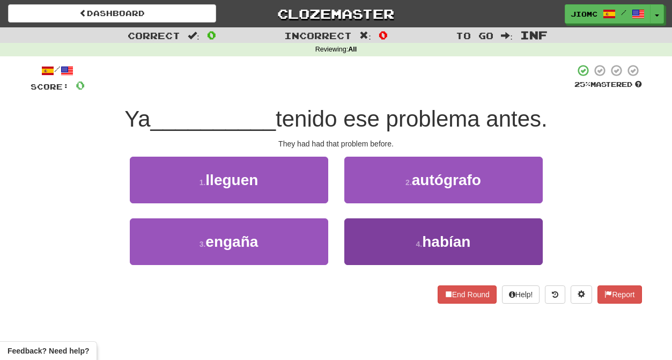
click at [373, 243] on button "4 . habían" at bounding box center [443, 241] width 198 height 47
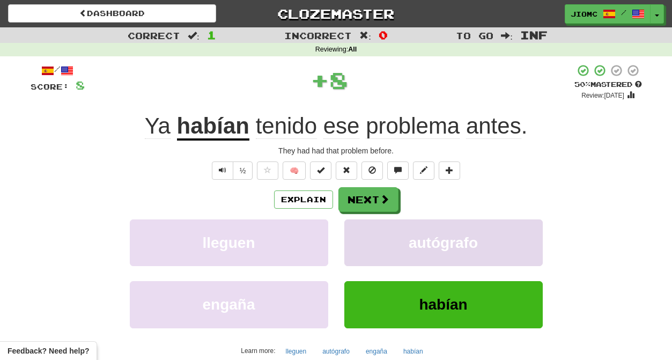
click at [366, 239] on button "autógrafo" at bounding box center [443, 242] width 198 height 47
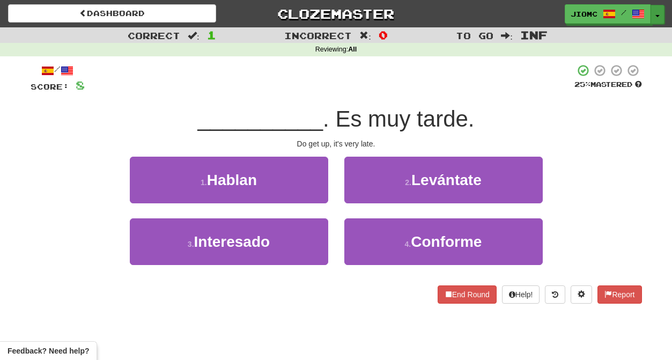
click at [658, 14] on button "Toggle Dropdown" at bounding box center [657, 14] width 14 height 19
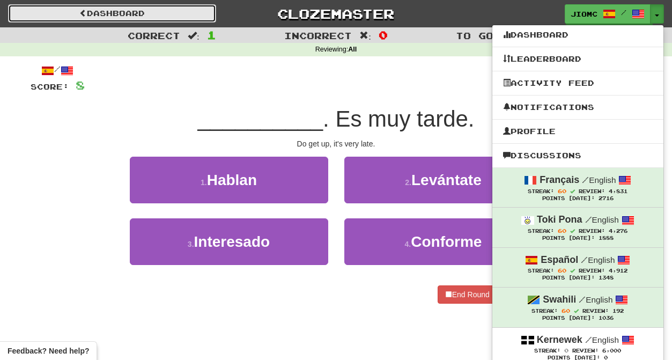
click at [198, 9] on link "Dashboard" at bounding box center [112, 13] width 208 height 18
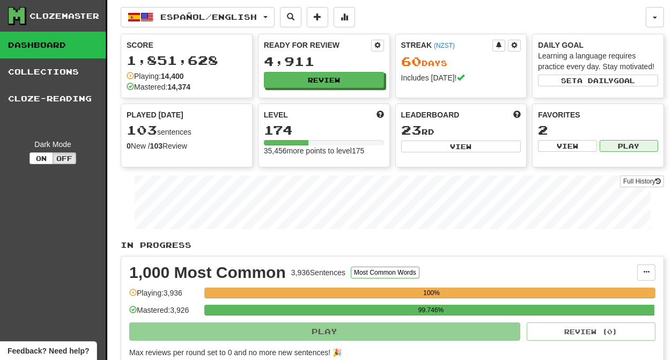
click at [620, 146] on button "Play" at bounding box center [628, 146] width 58 height 12
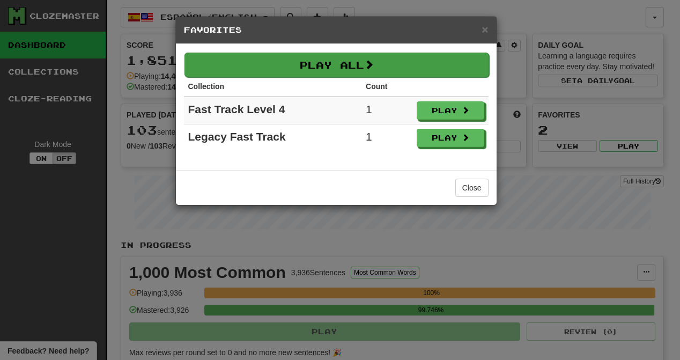
click at [427, 69] on button "Play All" at bounding box center [336, 65] width 304 height 25
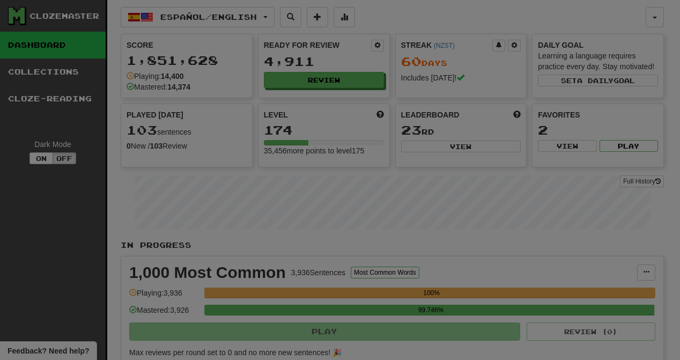
select select "********"
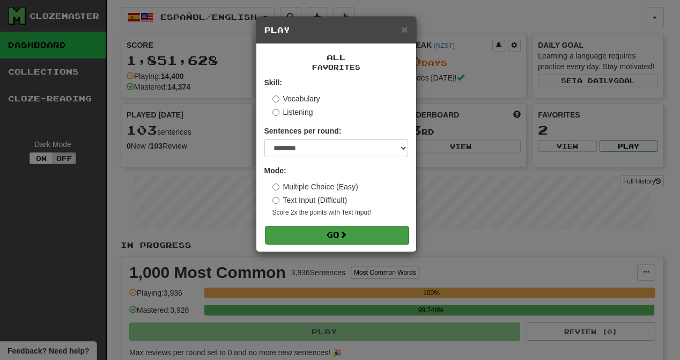
click at [367, 234] on button "Go" at bounding box center [337, 235] width 144 height 18
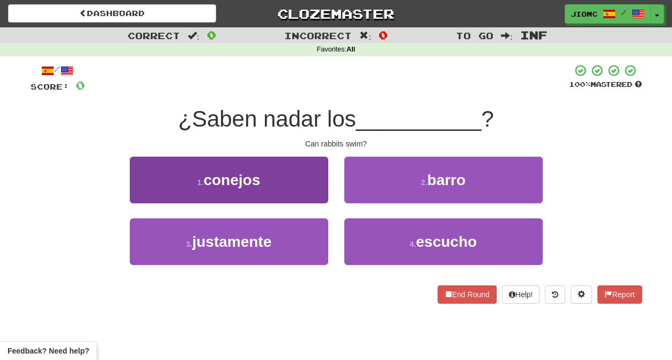
click at [259, 183] on span "conejos" at bounding box center [231, 179] width 57 height 17
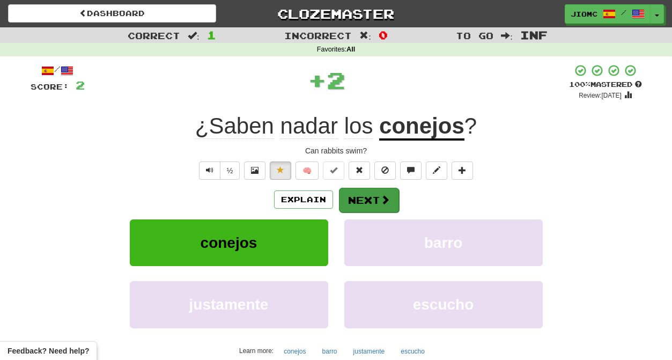
click at [352, 202] on button "Next" at bounding box center [369, 200] width 60 height 25
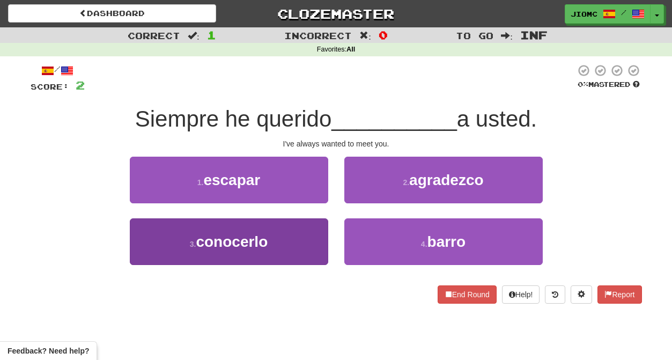
click at [305, 234] on button "3 . conocerlo" at bounding box center [229, 241] width 198 height 47
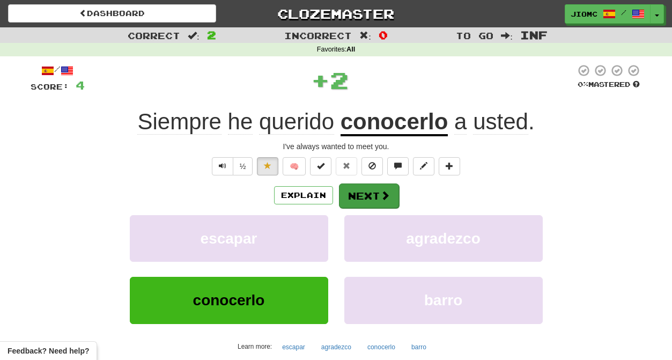
click at [377, 199] on button "Next" at bounding box center [369, 195] width 60 height 25
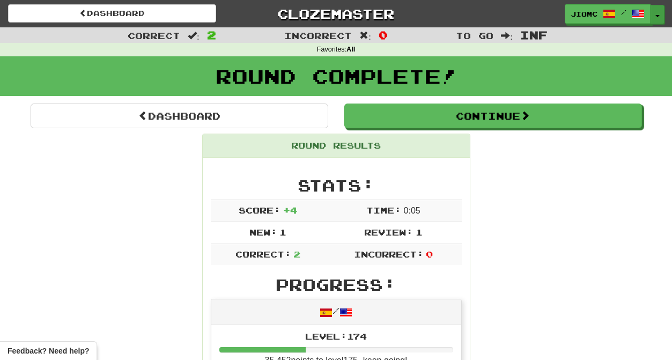
click at [656, 16] on span "button" at bounding box center [657, 16] width 4 height 2
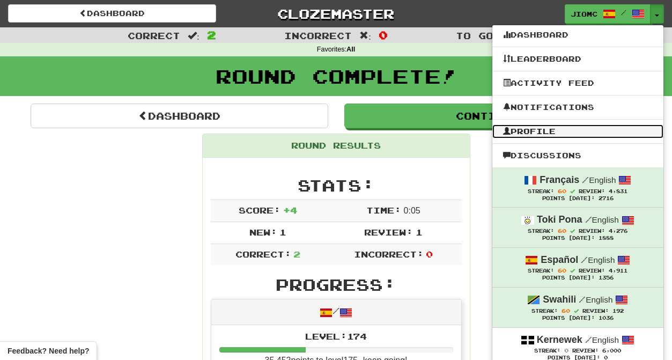
click at [554, 128] on link "Profile" at bounding box center [577, 131] width 171 height 14
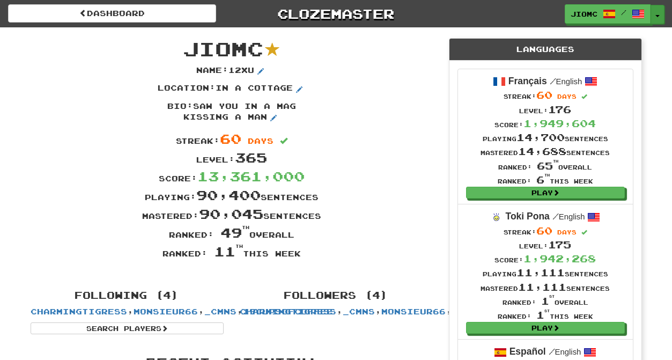
click at [658, 13] on button "Toggle Dropdown" at bounding box center [657, 14] width 14 height 19
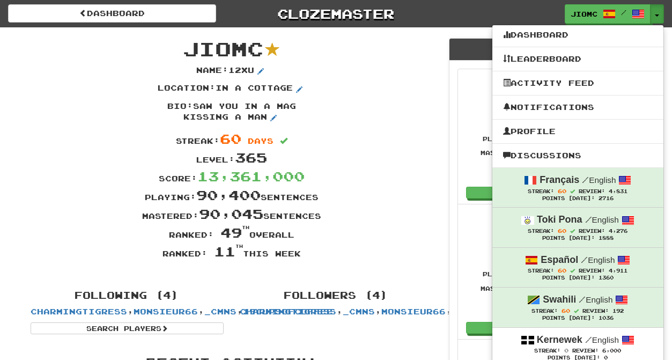
click at [367, 85] on div "Location : in a cottage" at bounding box center [232, 92] width 418 height 18
